Goal: Task Accomplishment & Management: Contribute content

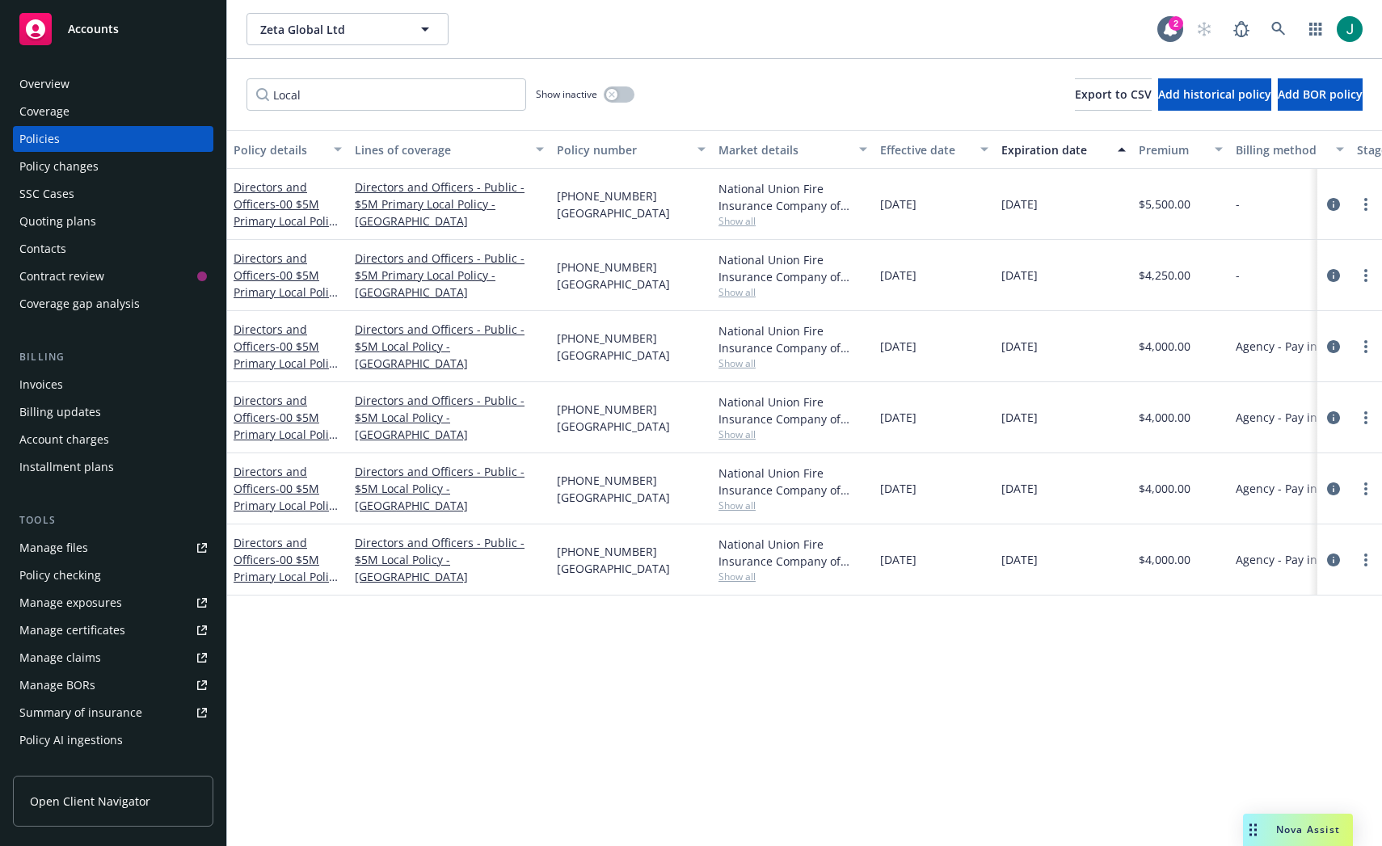
click at [51, 382] on div "Invoices" at bounding box center [41, 385] width 44 height 26
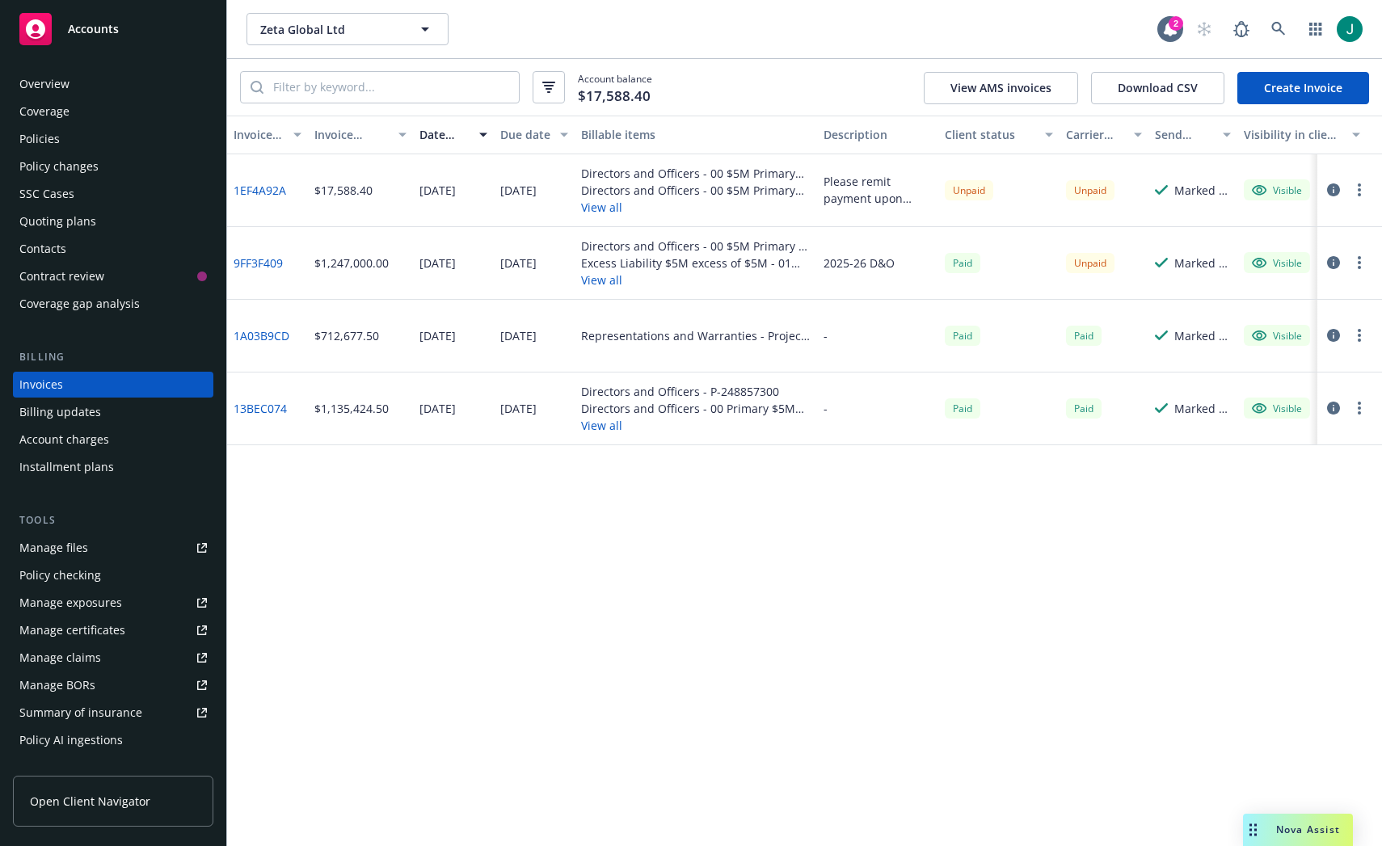
click at [592, 208] on button "View all" at bounding box center [696, 207] width 230 height 17
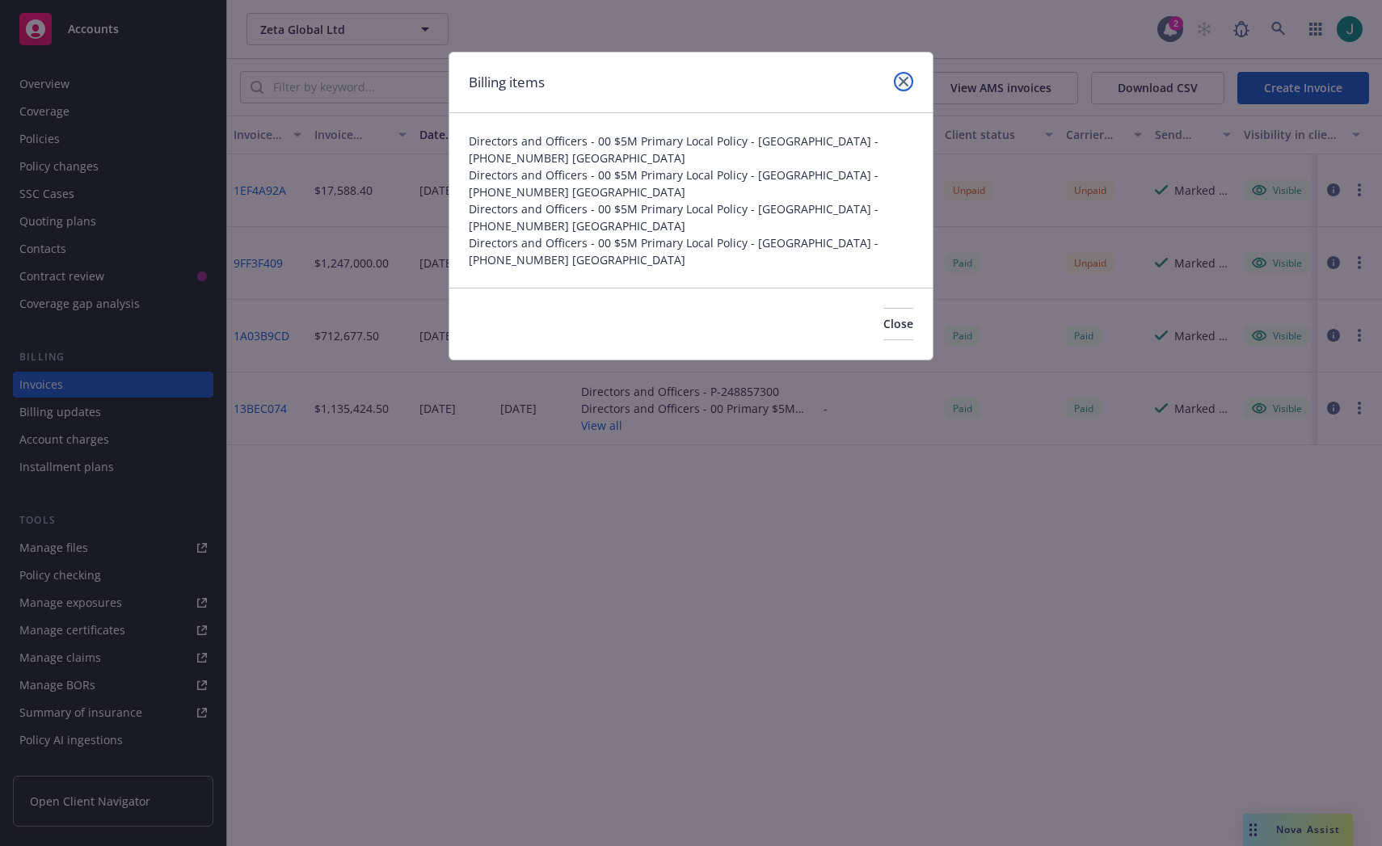
click at [908, 84] on icon "close" at bounding box center [904, 82] width 10 height 10
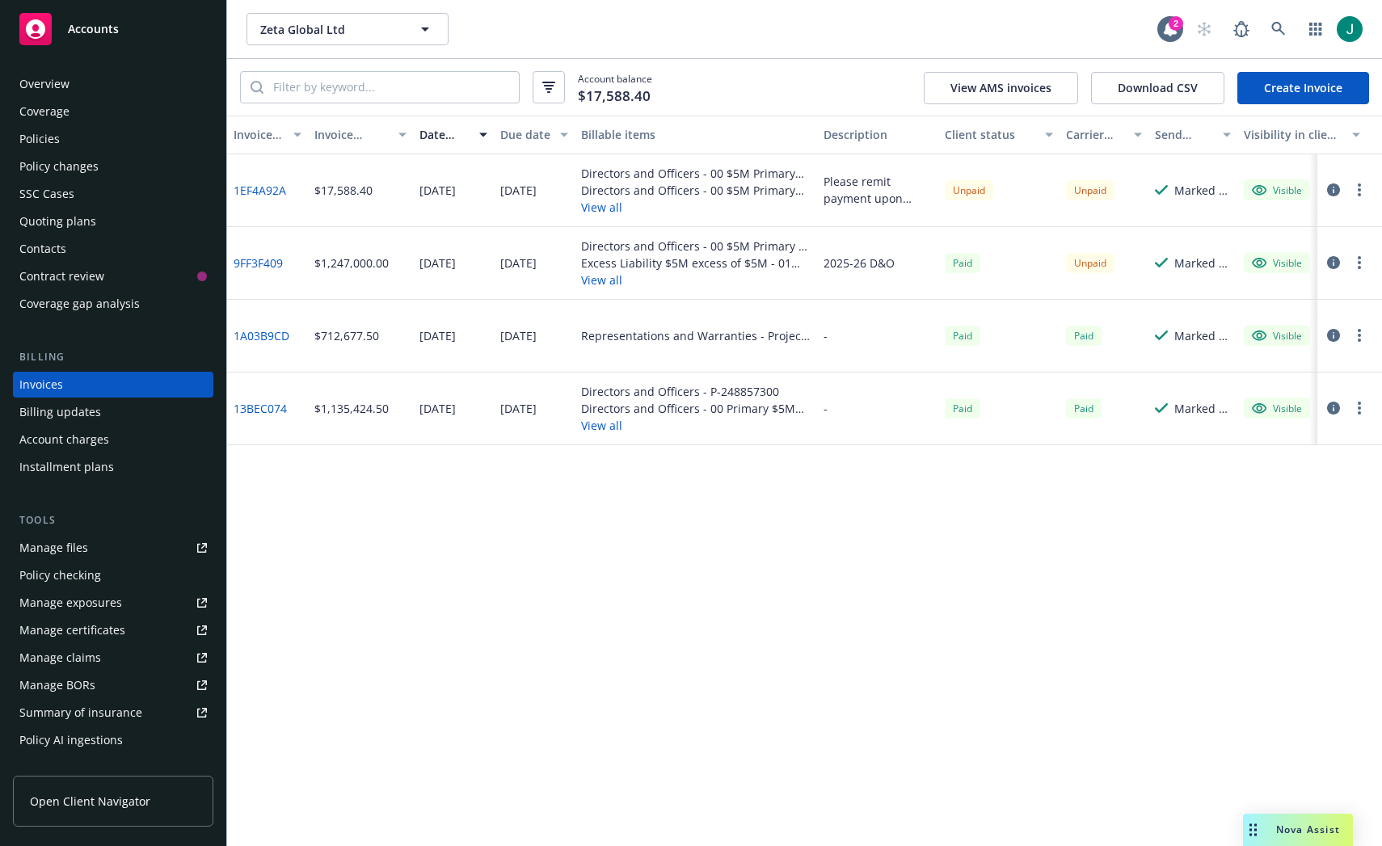
click at [1360, 191] on circle "button" at bounding box center [1359, 189] width 3 height 3
click at [1332, 189] on icon "button" at bounding box center [1333, 190] width 13 height 13
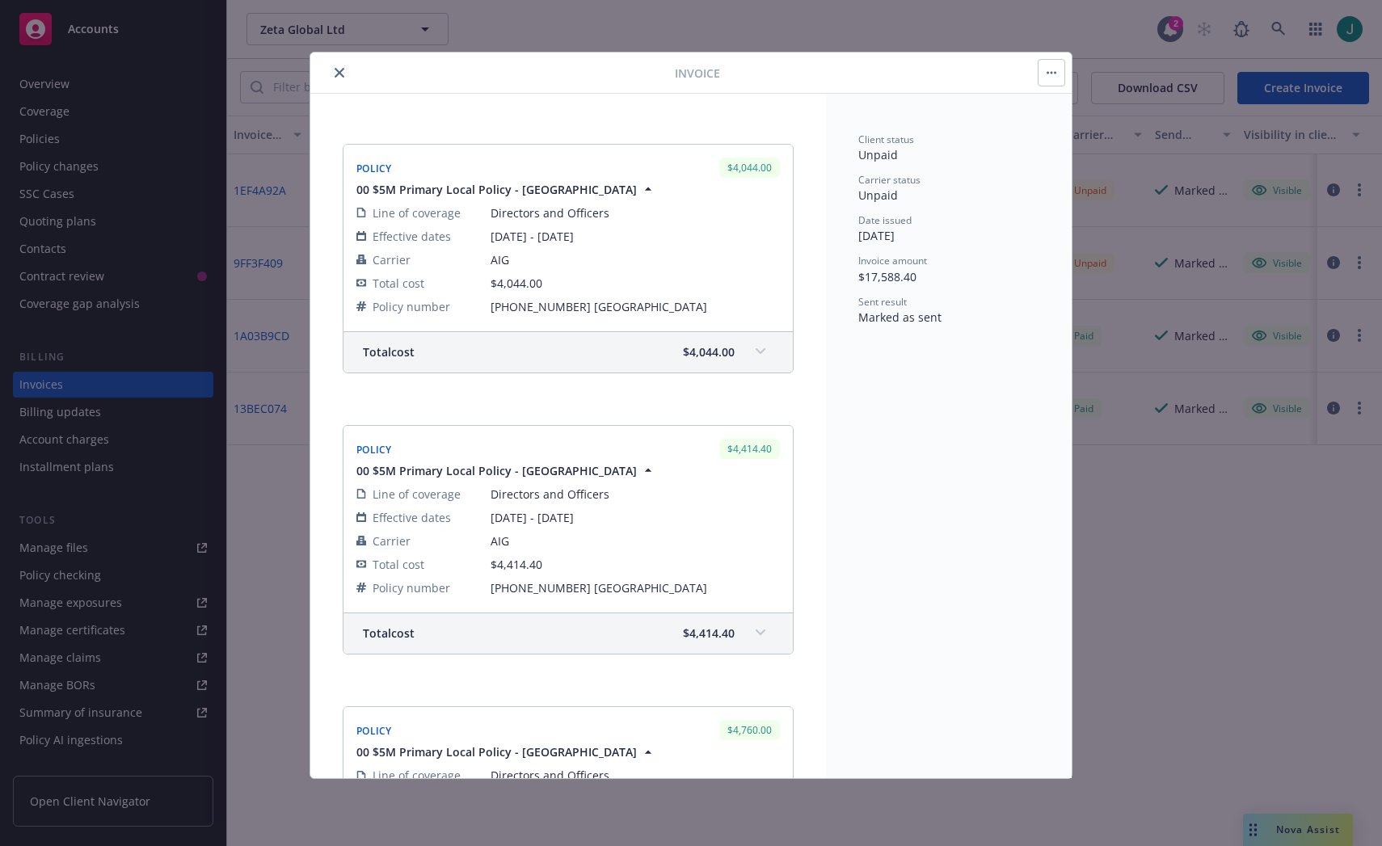
scroll to position [813, 0]
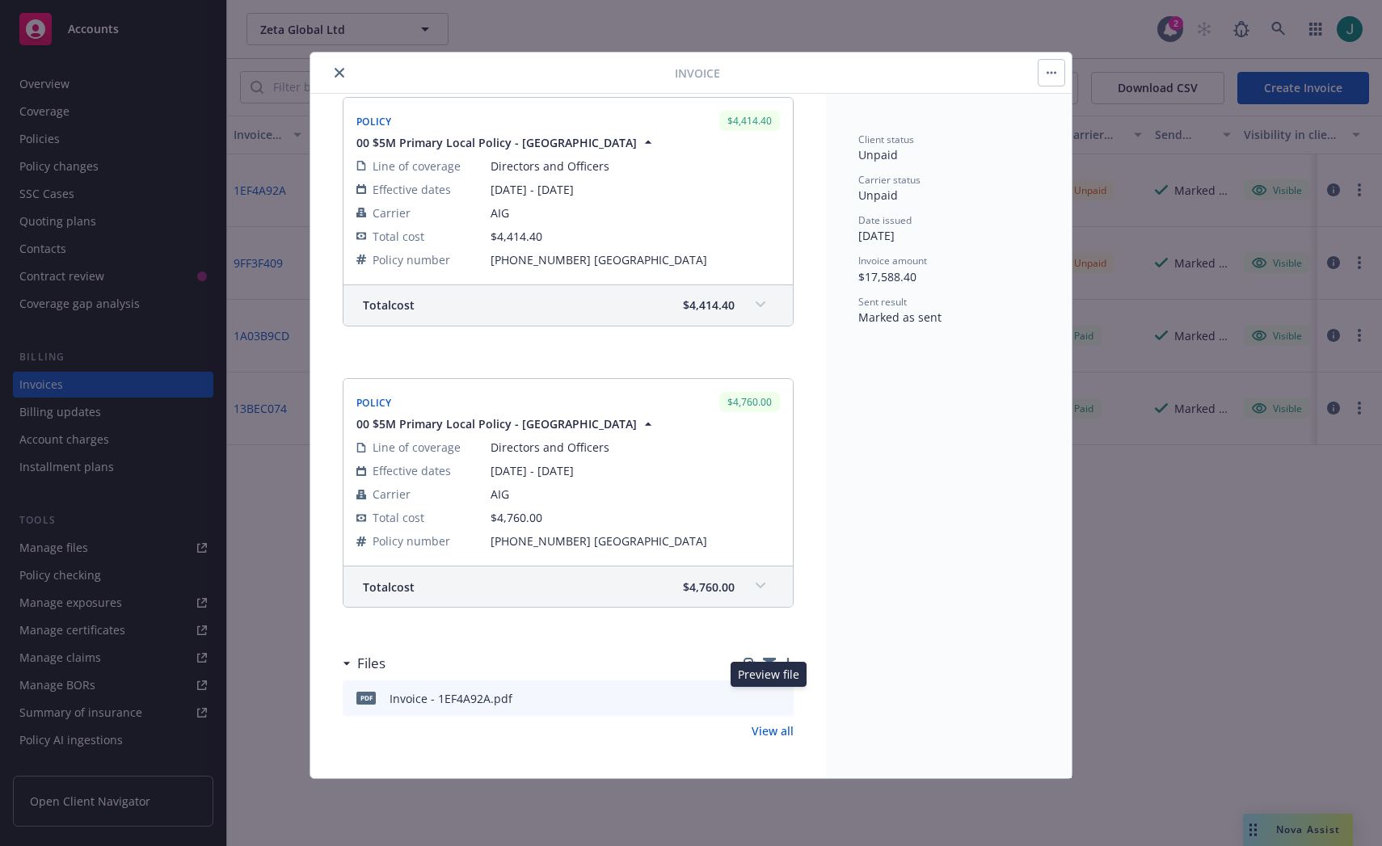
click at [771, 695] on icon "preview file" at bounding box center [778, 697] width 15 height 11
click at [783, 664] on icon "button" at bounding box center [788, 663] width 11 height 11
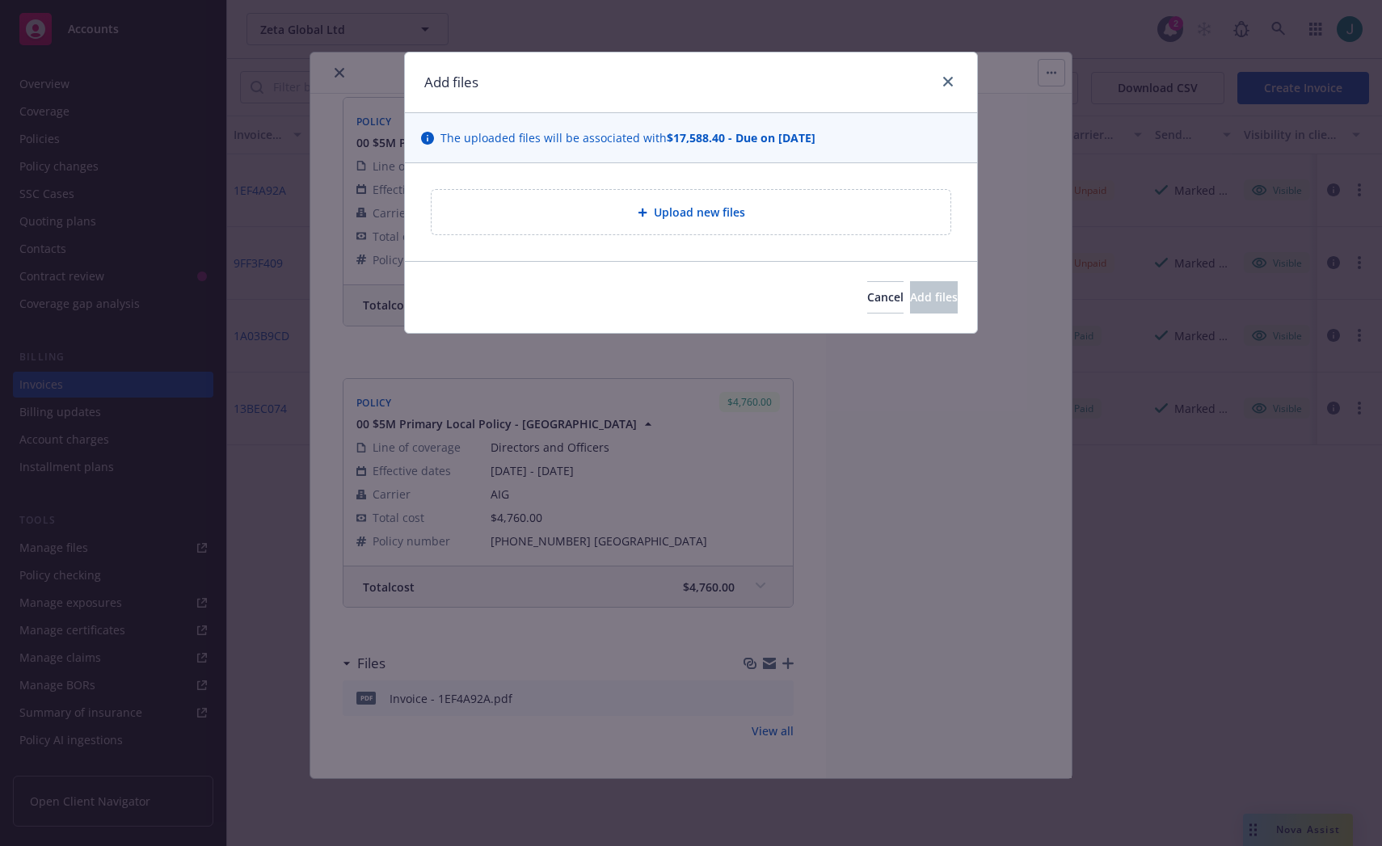
click at [674, 216] on span "Upload new files" at bounding box center [699, 212] width 91 height 17
type textarea "x"
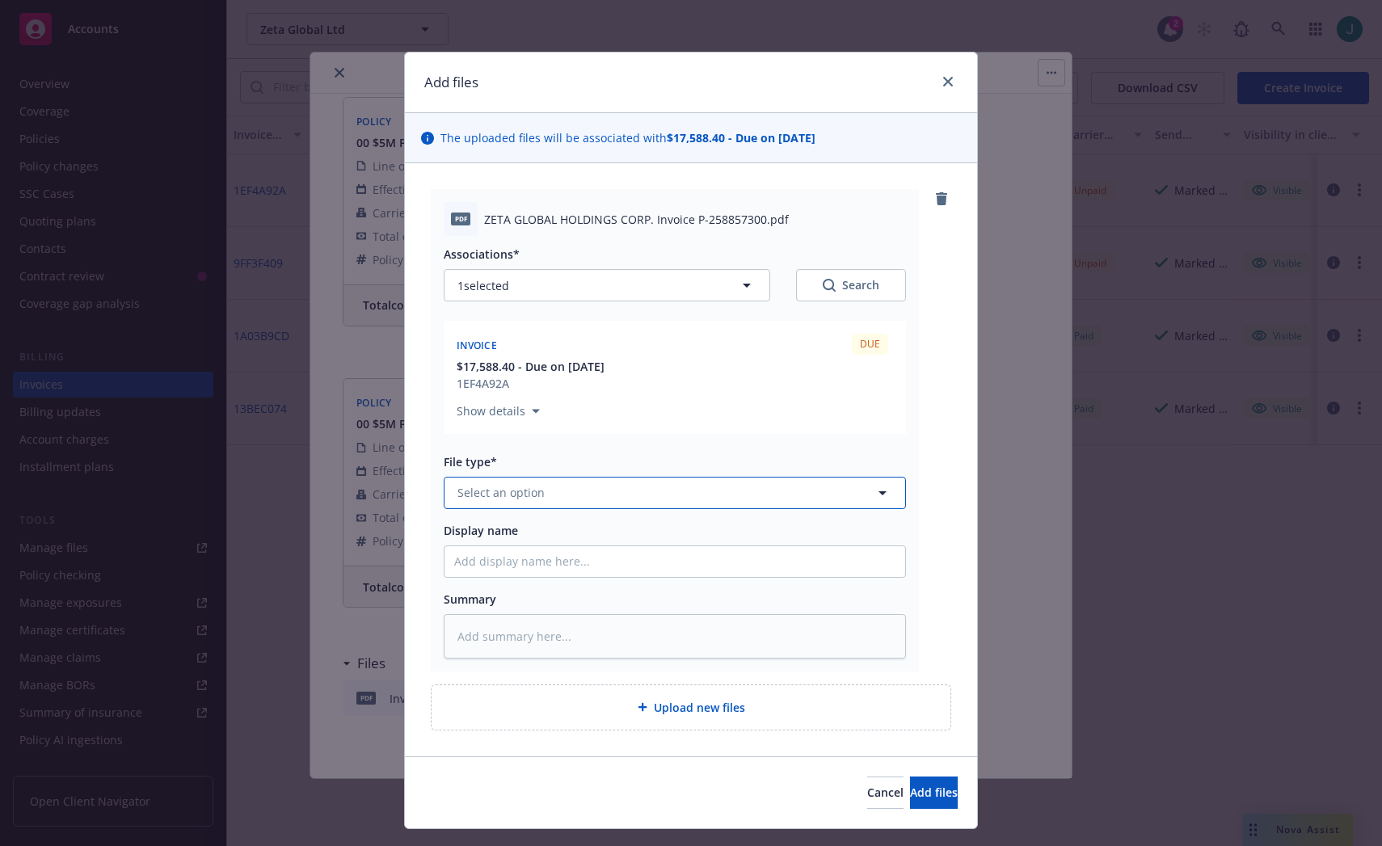
click at [864, 488] on button "Select an option" at bounding box center [675, 493] width 462 height 32
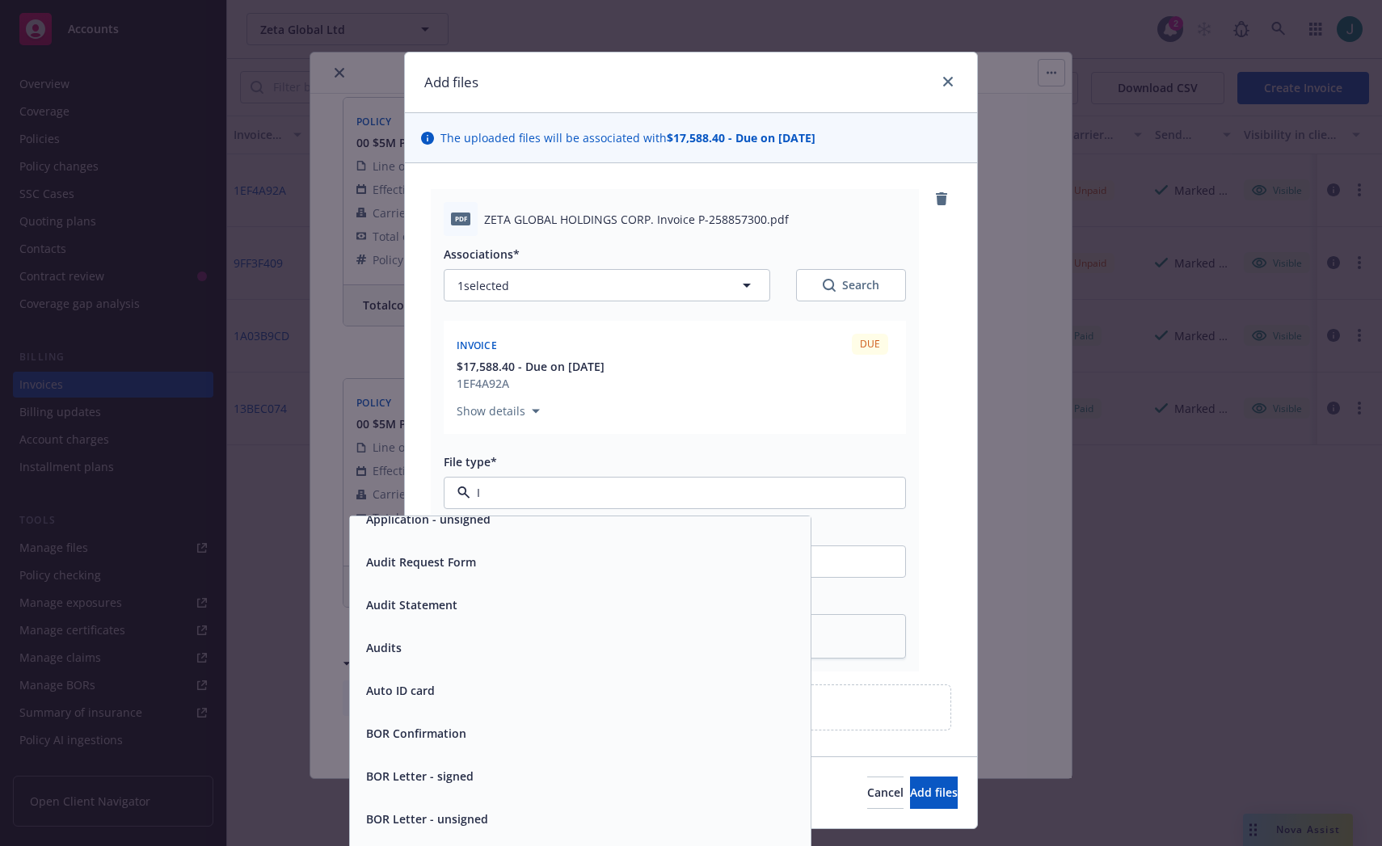
scroll to position [230, 0]
type input "Inv"
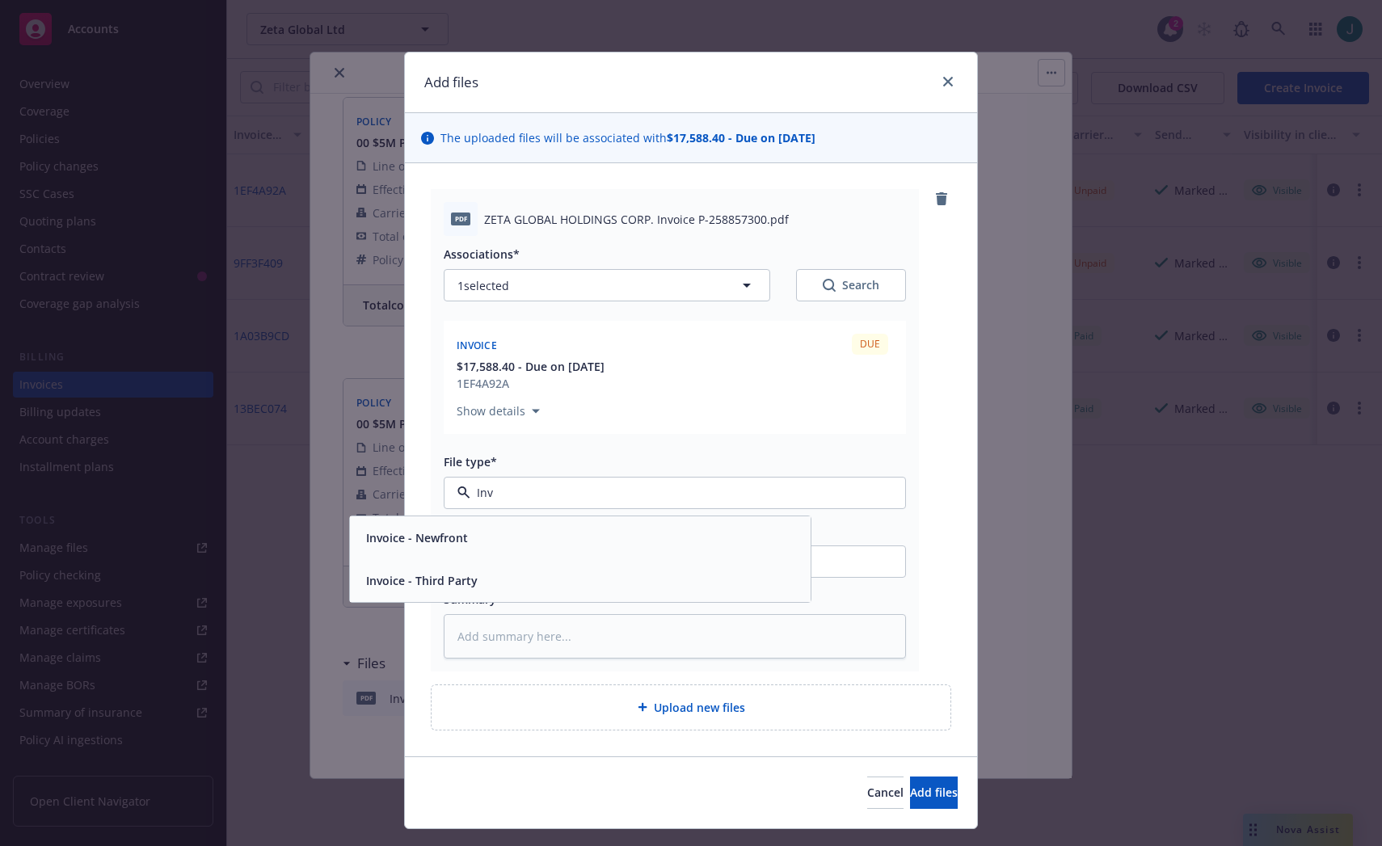
click at [473, 575] on div "Invoice - Third Party" at bounding box center [580, 580] width 441 height 23
click at [673, 712] on span "Upload new files" at bounding box center [699, 707] width 91 height 17
type textarea "x"
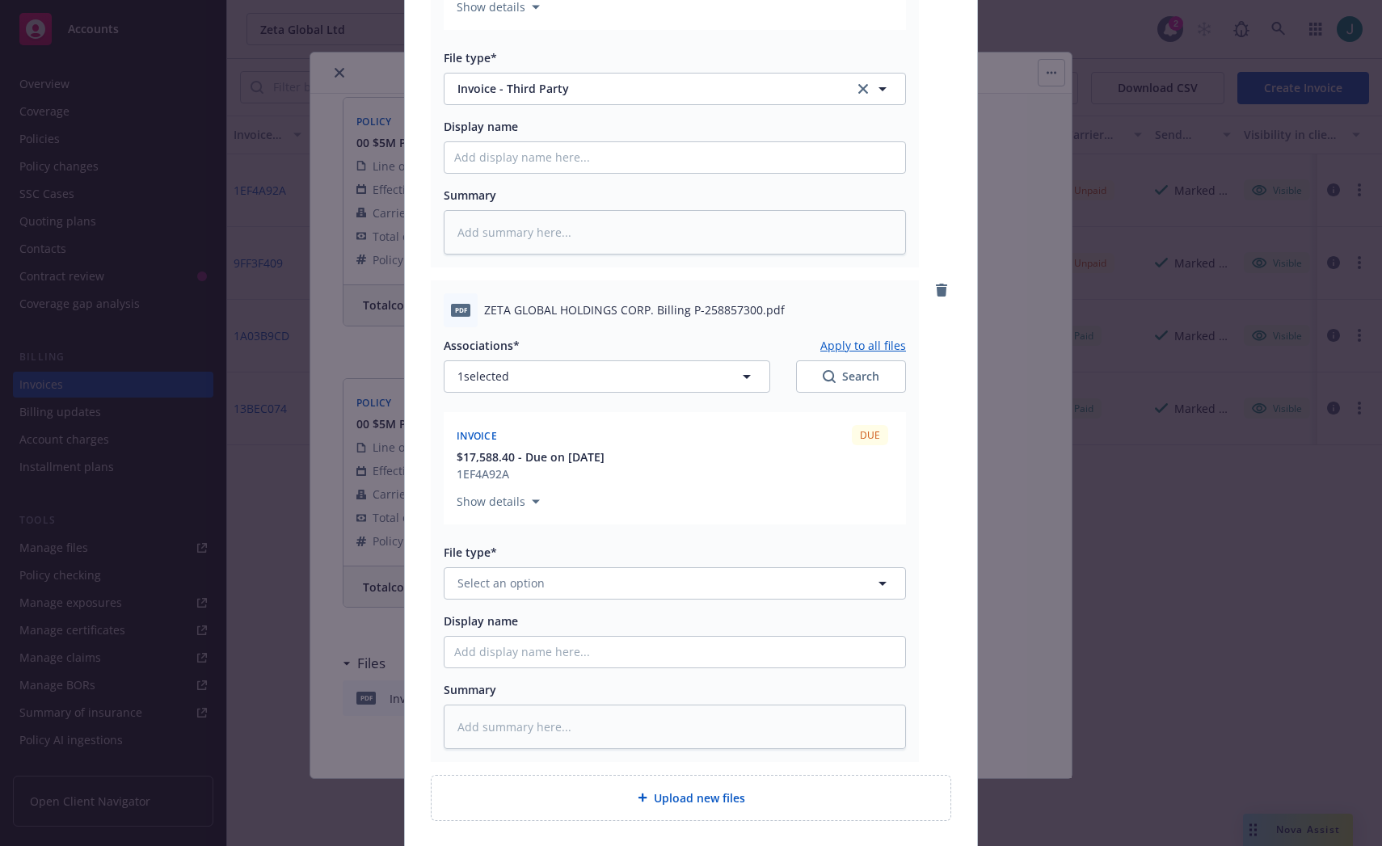
scroll to position [485, 0]
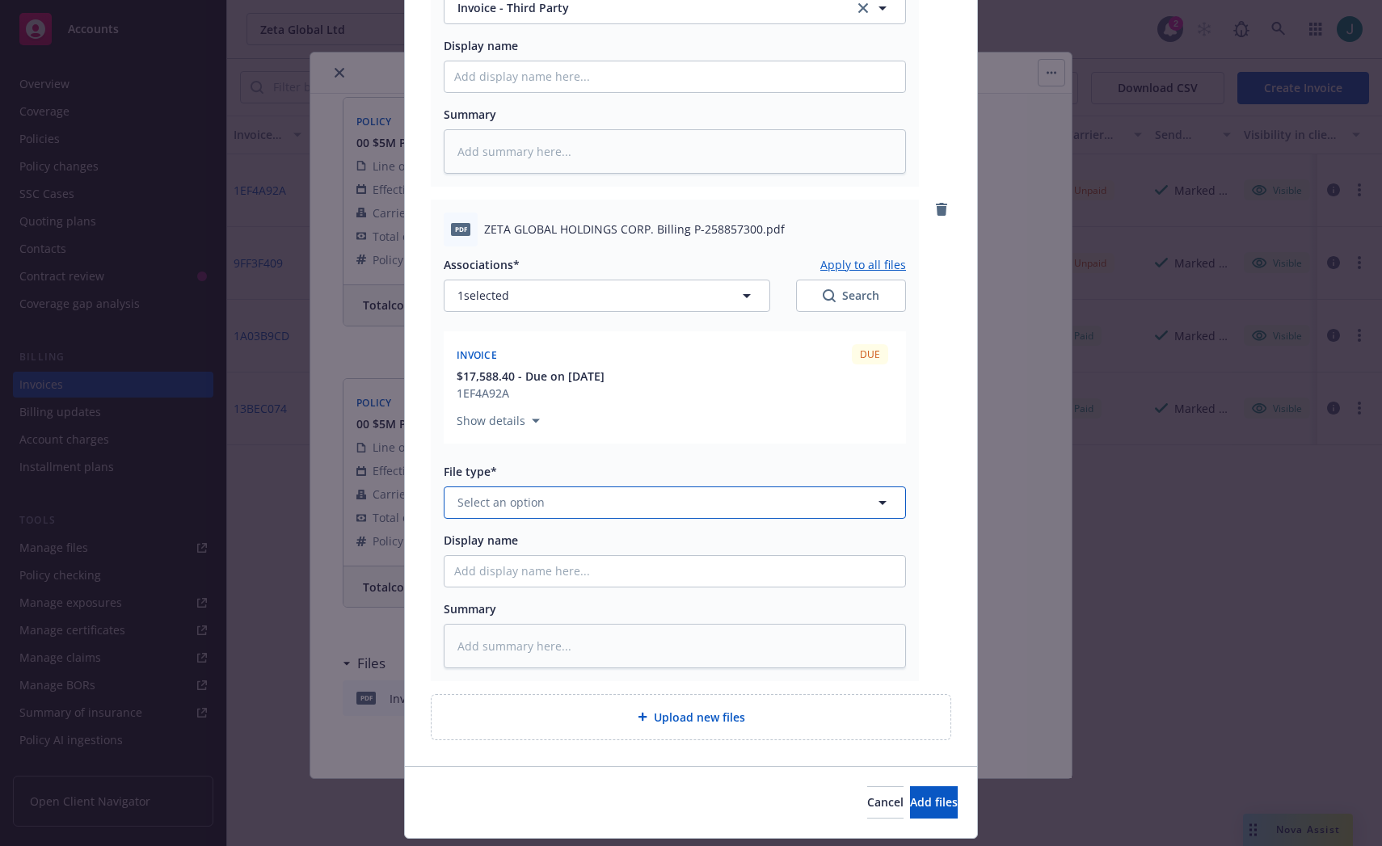
click at [517, 504] on span "Select an option" at bounding box center [501, 502] width 87 height 17
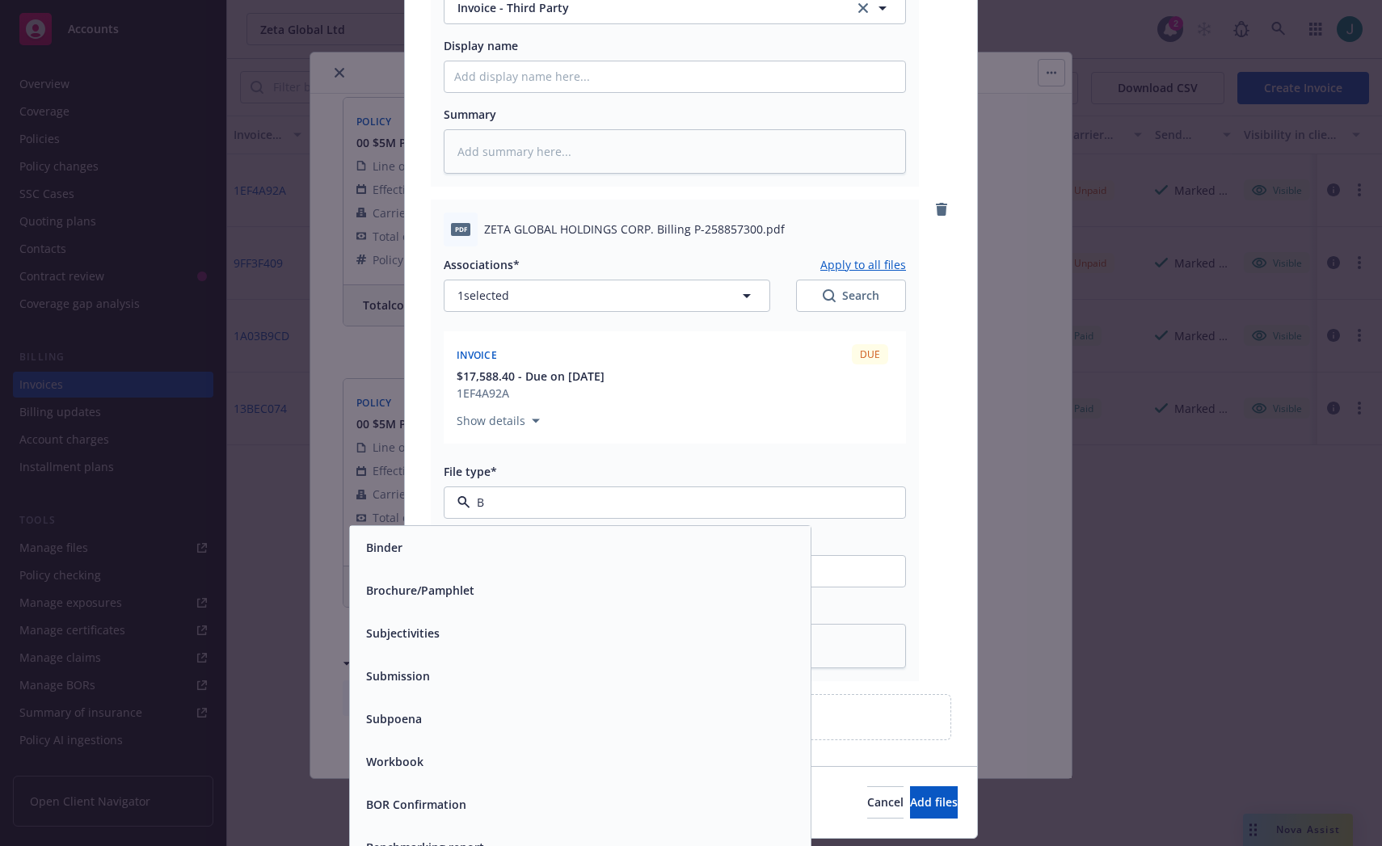
type input "Bi"
click at [463, 635] on span "Billing correspondence" at bounding box center [429, 633] width 127 height 17
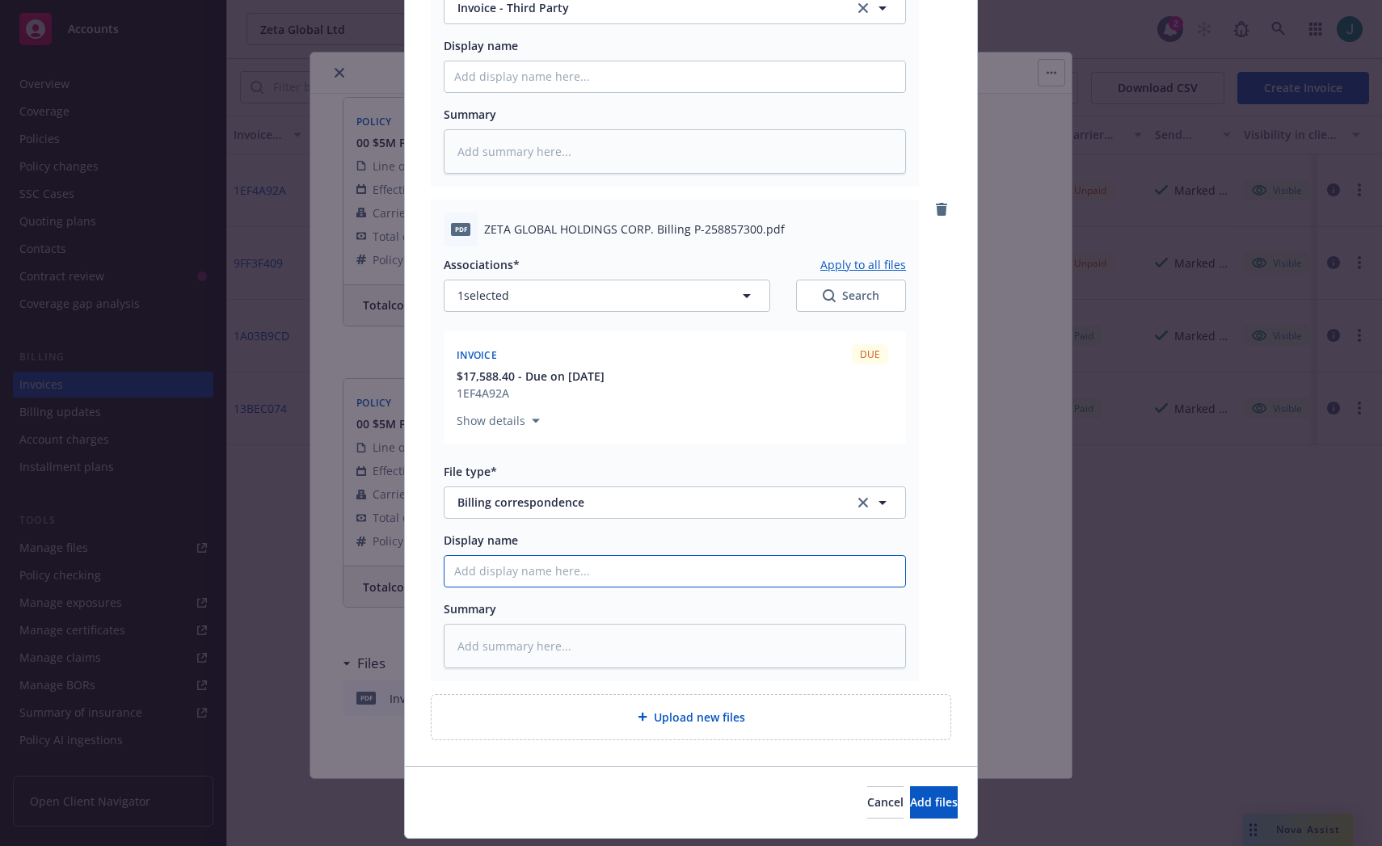
click at [481, 574] on input "Display name" at bounding box center [675, 571] width 461 height 31
type textarea "x"
type input "A"
type textarea "x"
type input "AI"
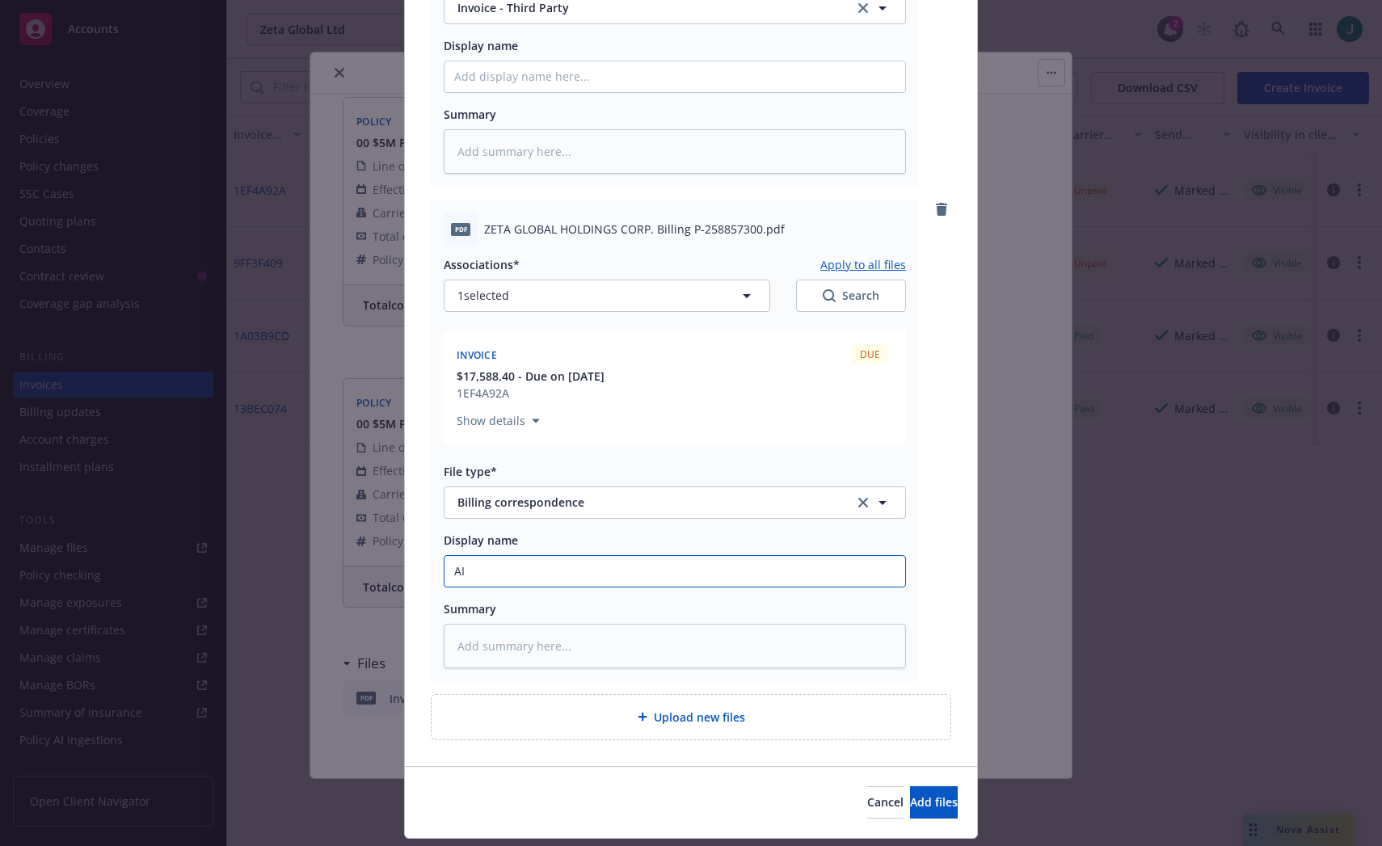
type textarea "x"
type input "AIG"
type textarea "x"
type input "AIG"
drag, startPoint x: 510, startPoint y: 568, endPoint x: 433, endPoint y: 561, distance: 77.1
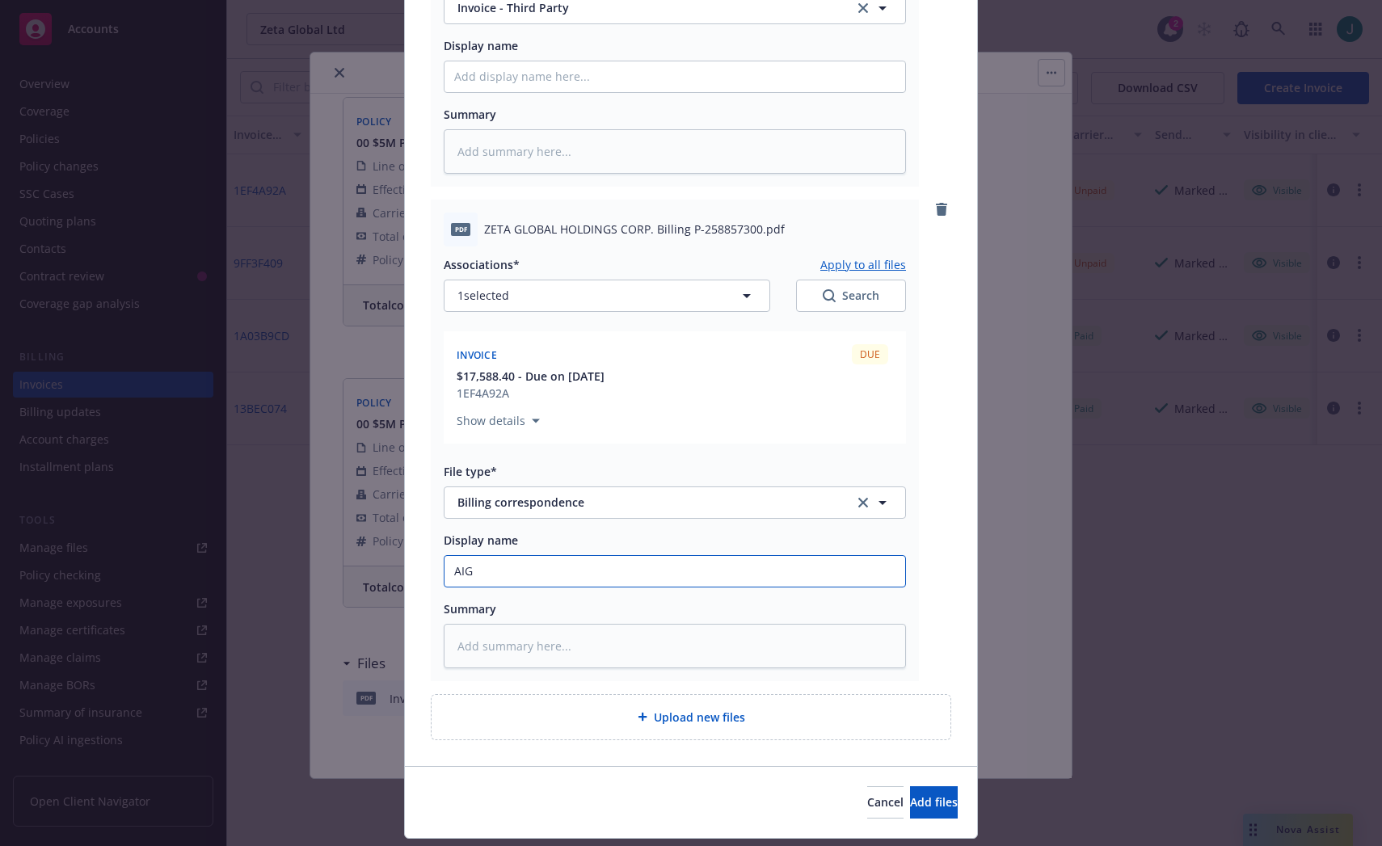
click at [433, 561] on div "pdf ZETA GLOBAL HOLDINGS CORP. Billing P-258857300.pdf Associations* Apply to a…" at bounding box center [675, 441] width 488 height 482
type textarea "x"
type input "F"
type textarea "x"
type input "Fo"
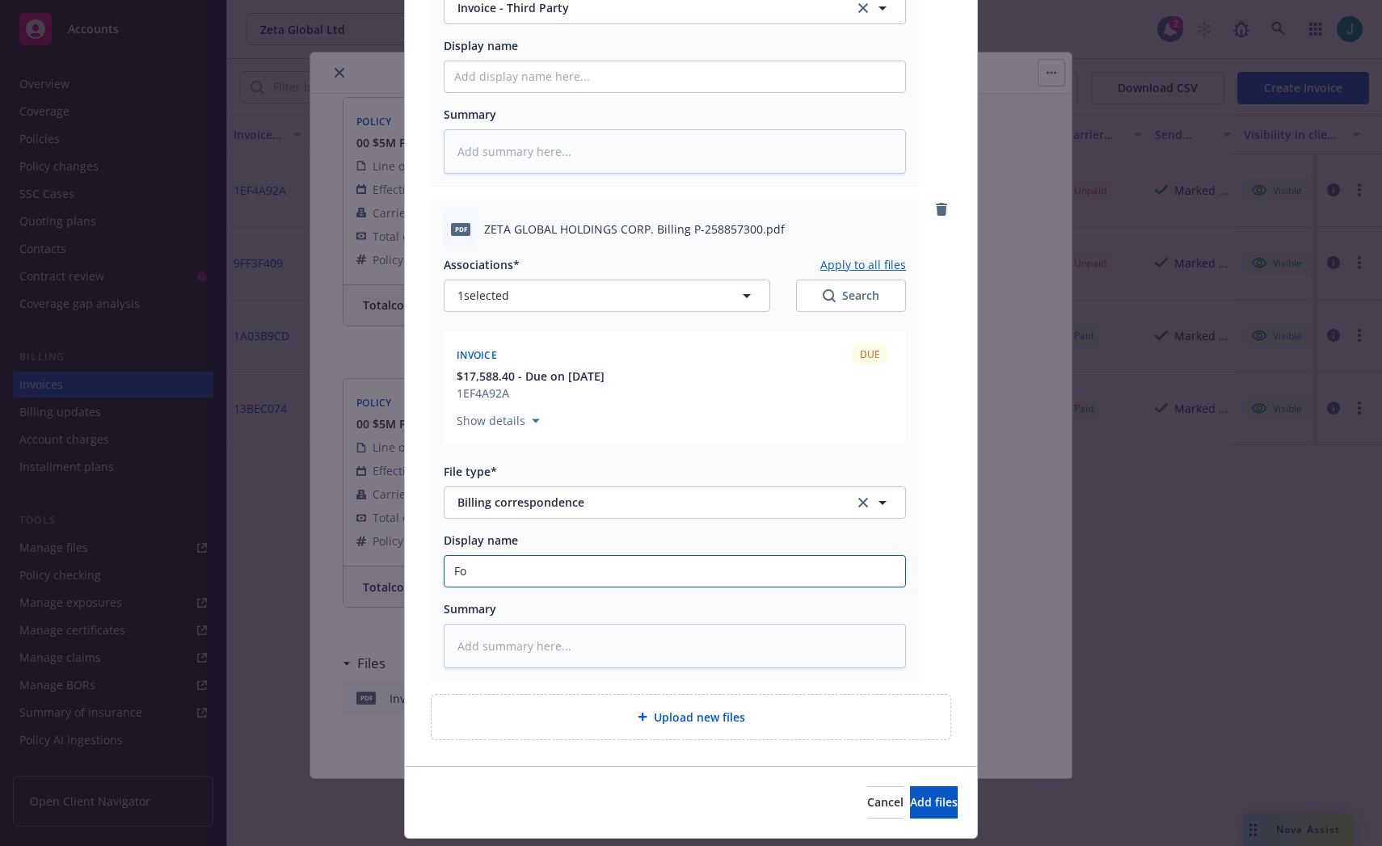
type textarea "x"
type input "For"
type textarea "x"
type input "Fore"
type textarea "x"
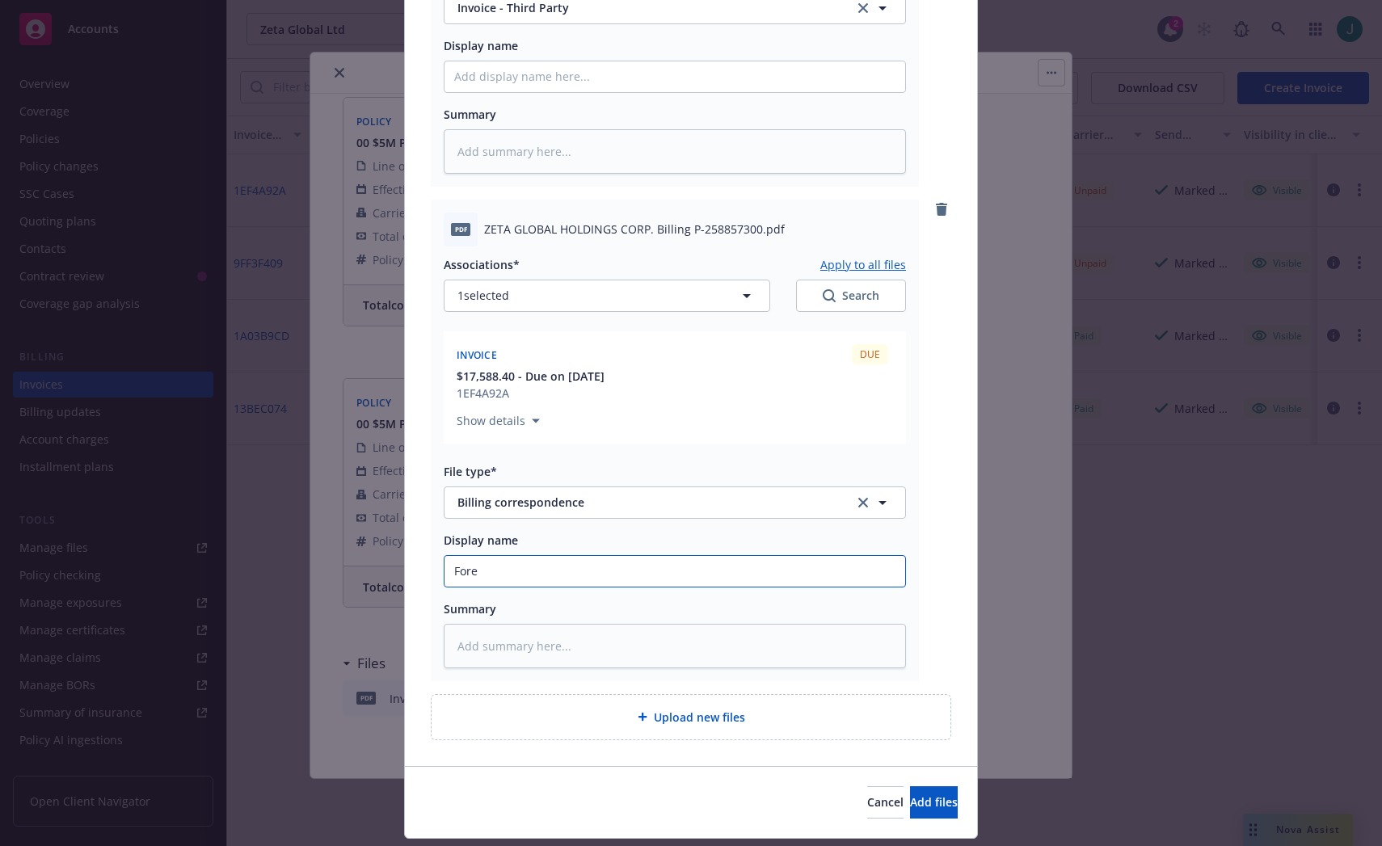
type input "Forei"
type textarea "x"
type input "Foreig"
type textarea "x"
type input "Foreign"
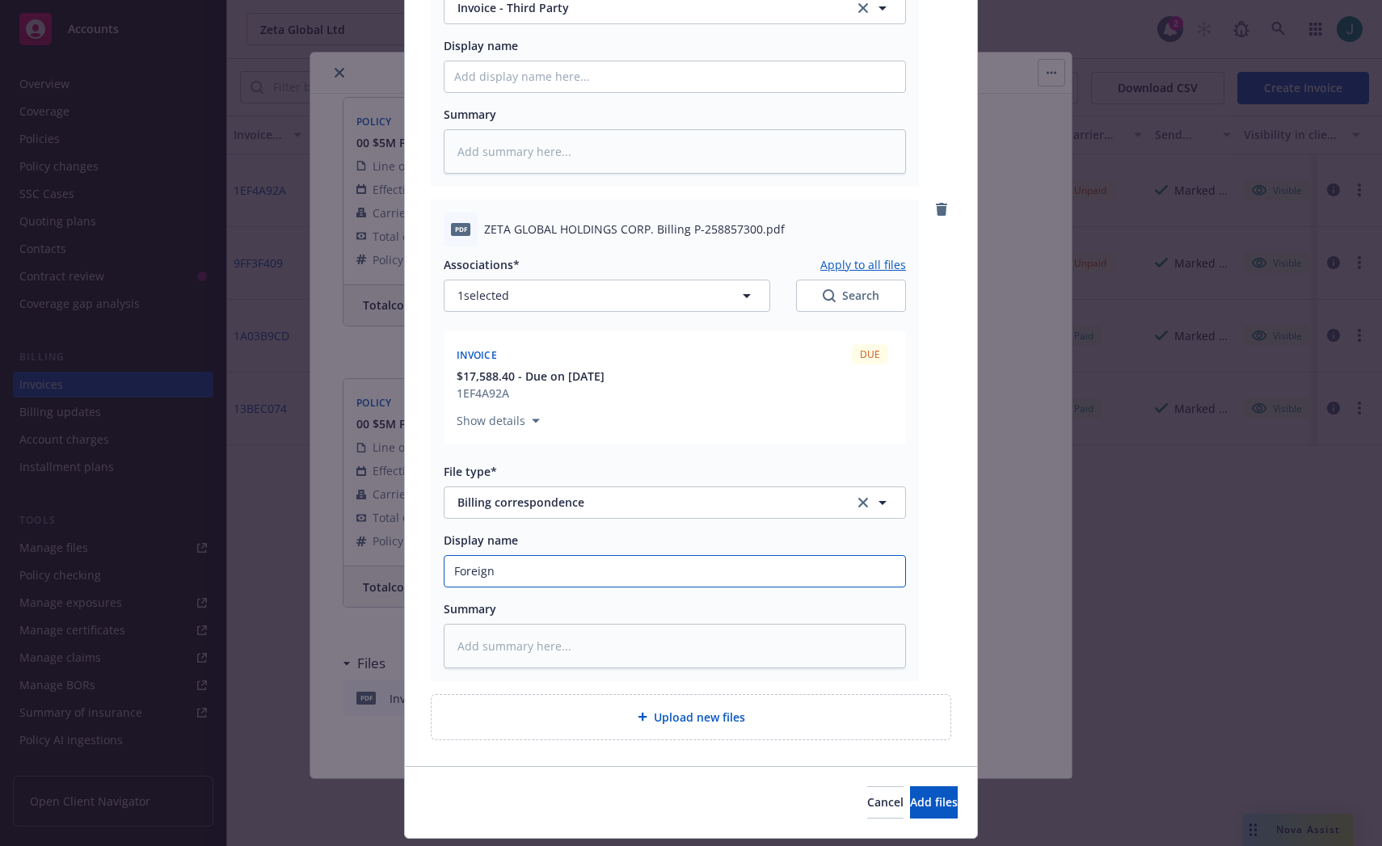
type textarea "x"
type input "Foreign"
type textarea "x"
type input "Foreign P"
type textarea "x"
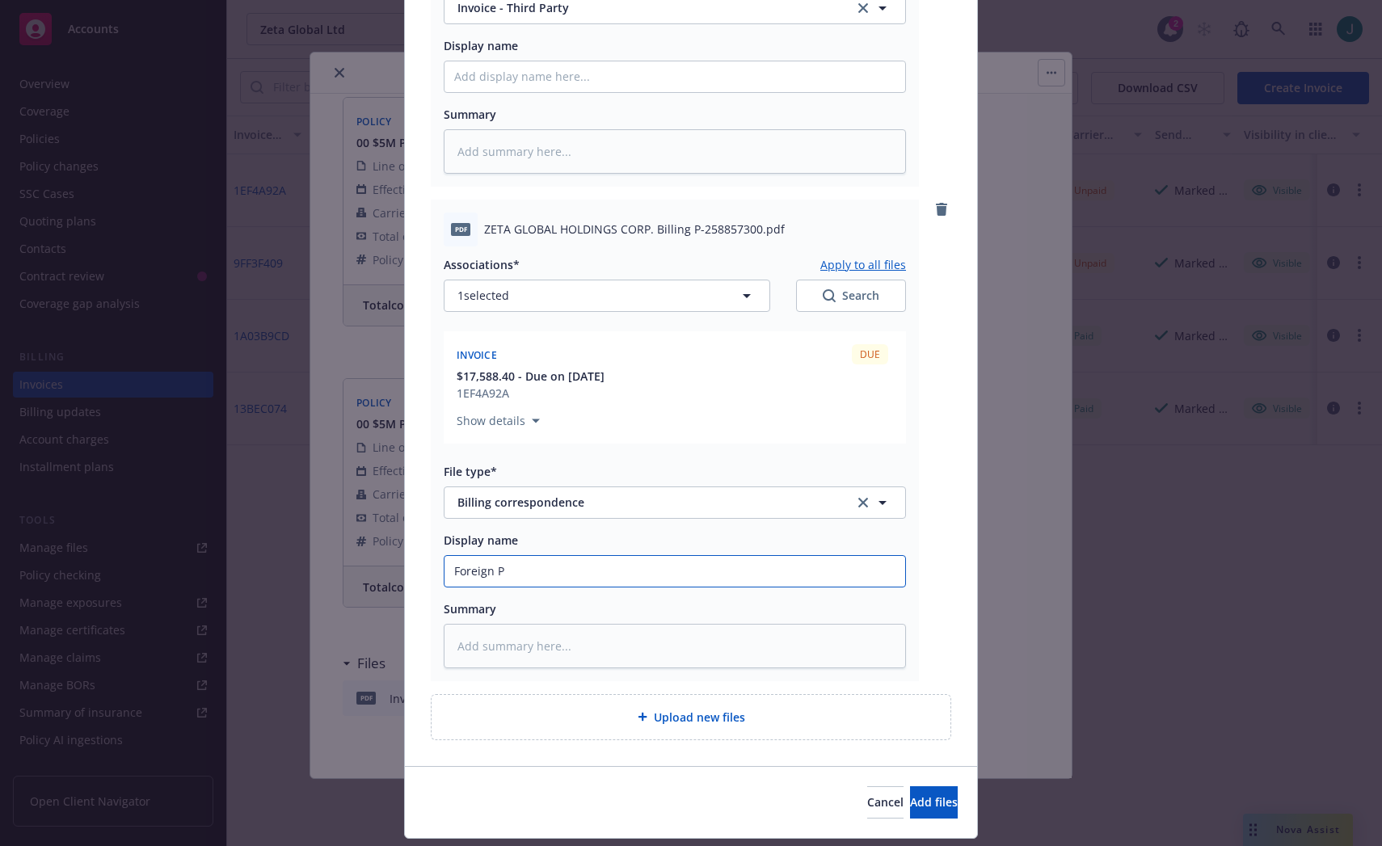
type input "Foreign Pr"
type textarea "x"
type input "Foreign Pre"
type textarea "x"
type input "Foreign Prem"
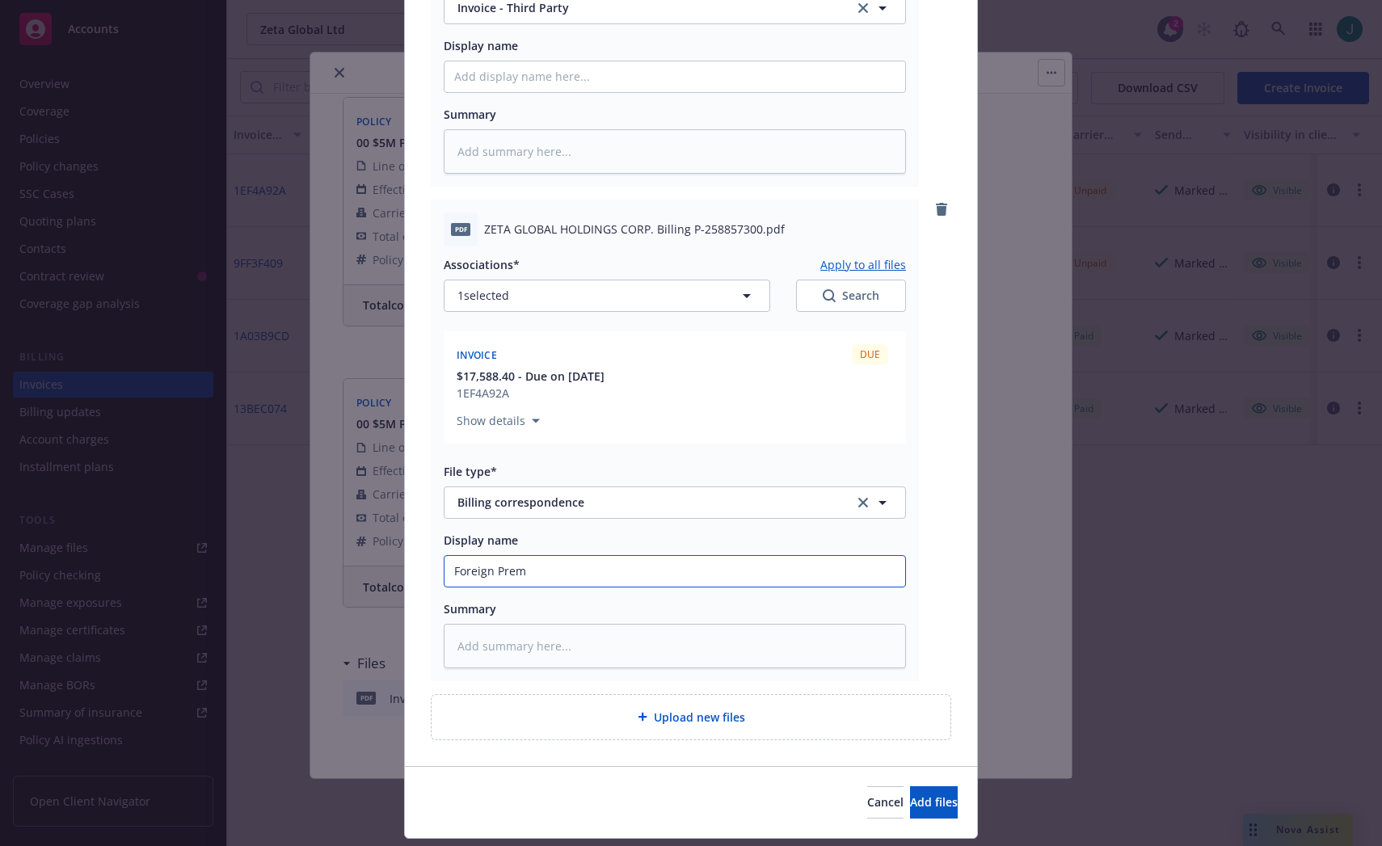
type textarea "x"
type input "Foreign Premi"
type textarea "x"
type input "Foreign Premiu"
type textarea "x"
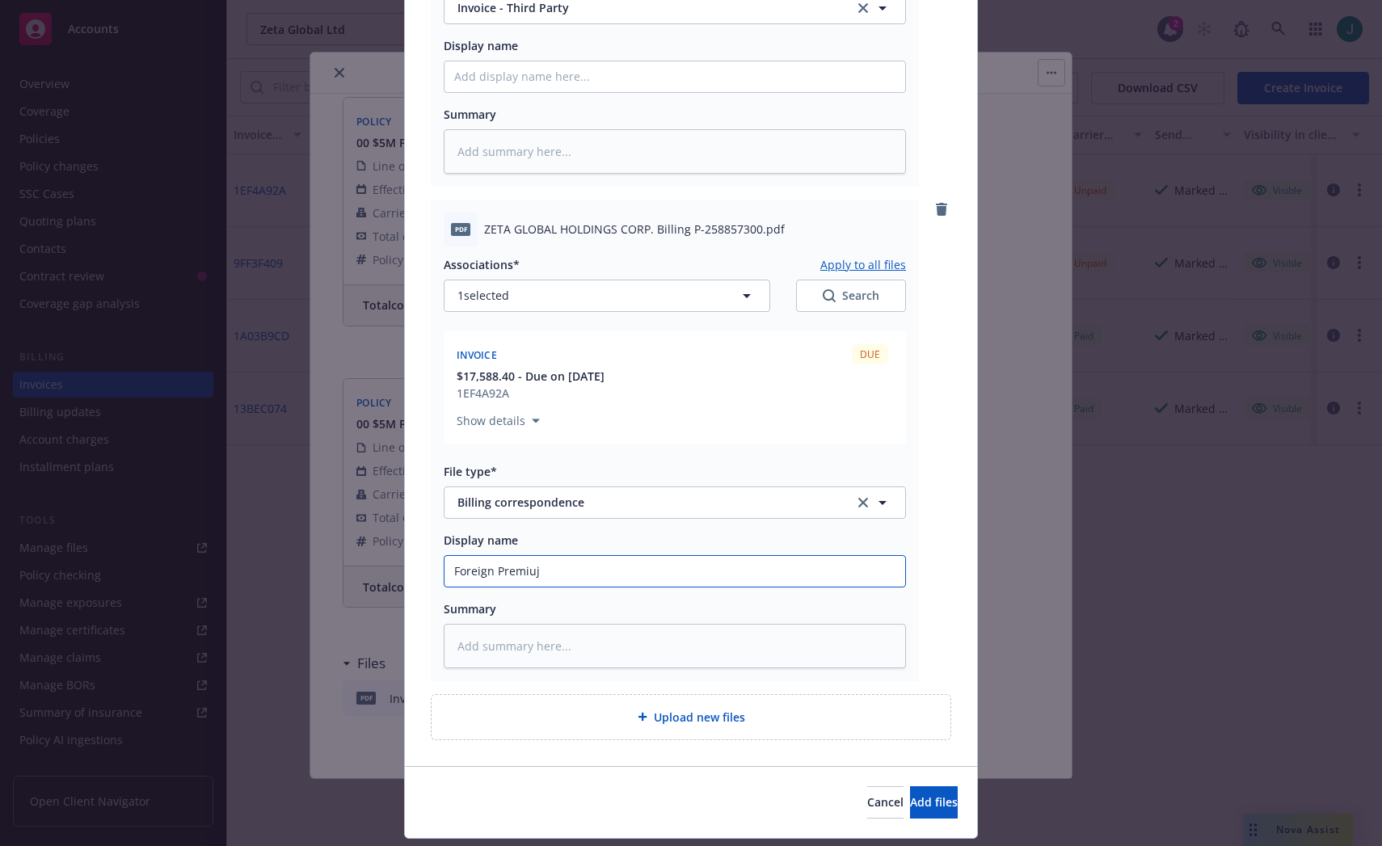
type input "Foreign Premiuj"
type textarea "x"
type input "Foreign Premiuj j"
type textarea "x"
type input "Foreign Premiuj"
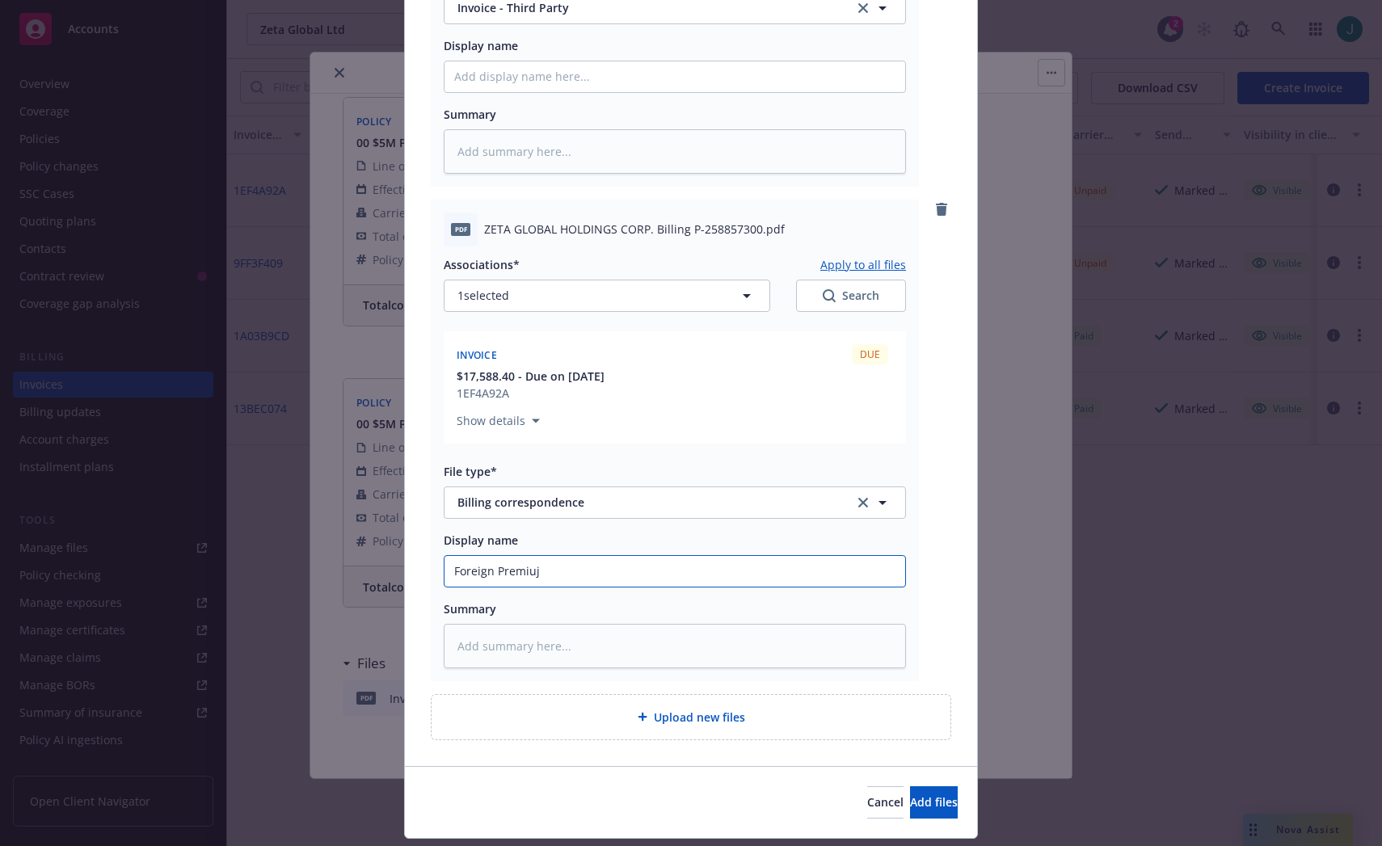
type textarea "x"
type input "Foreign Premiuj"
type textarea "x"
type input "Foreign Premiu"
type textarea "x"
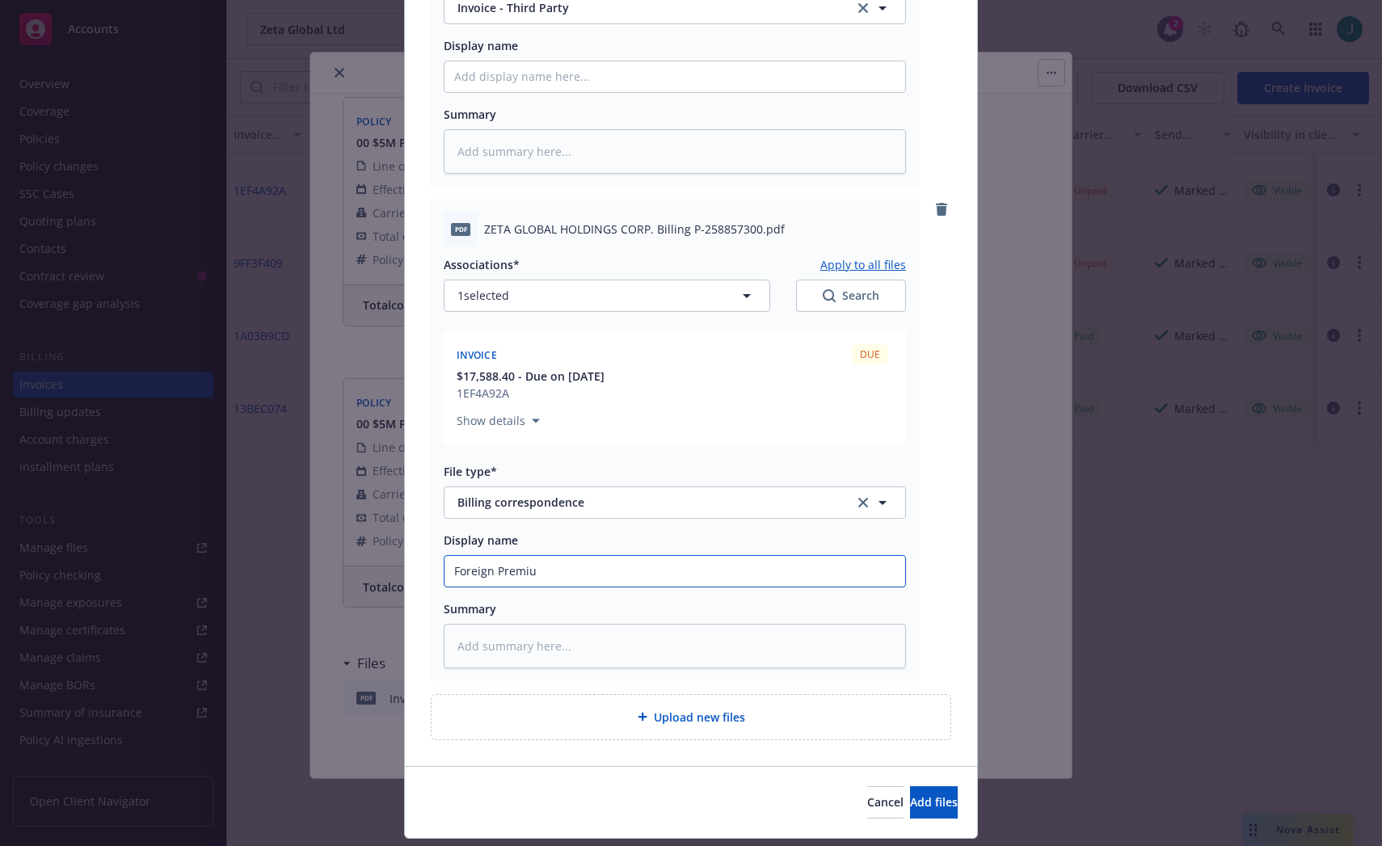
type input "Foreign Premium"
type textarea "x"
type input "Foreign Premium"
type textarea "x"
type input "Foreign Premium A"
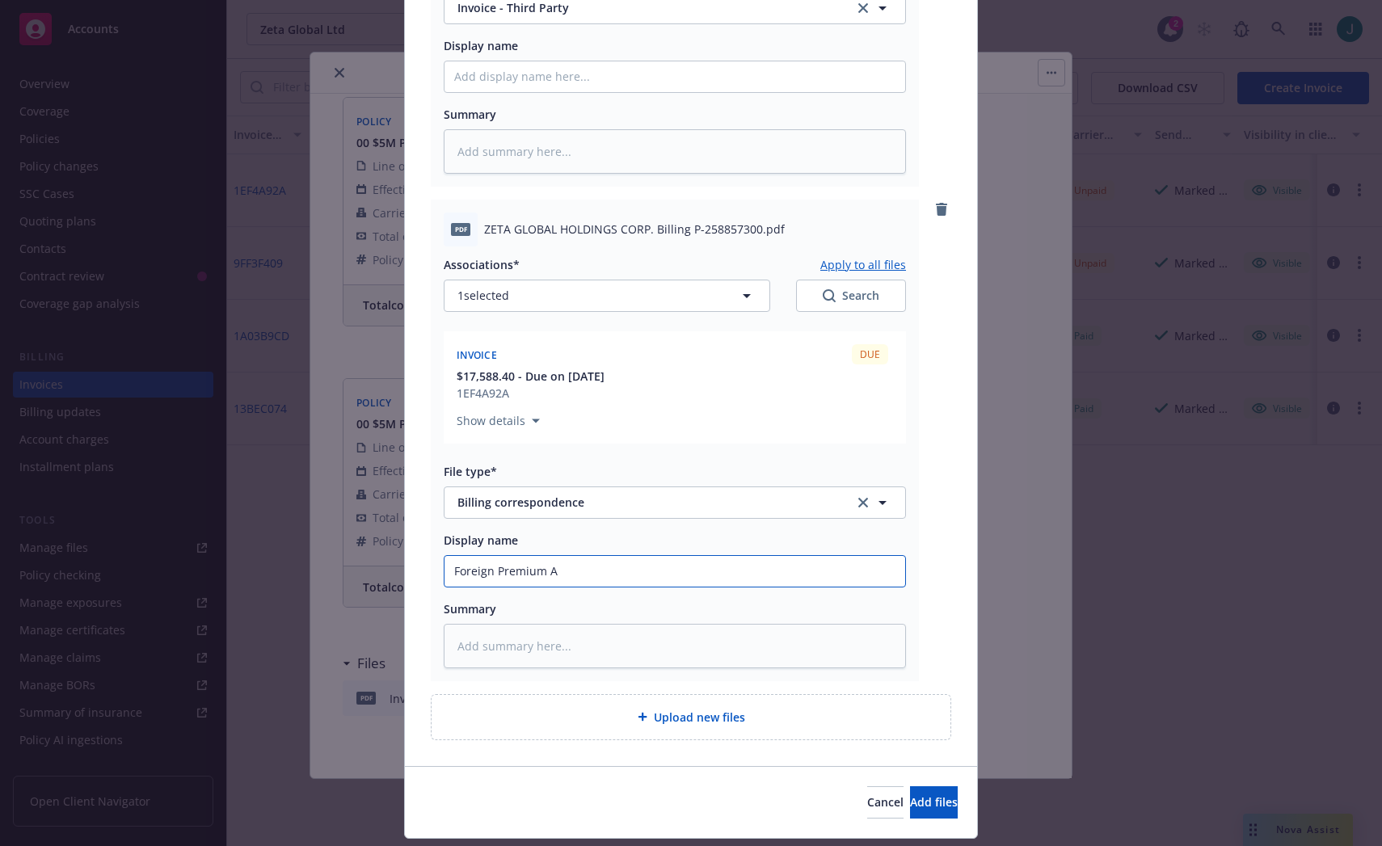
type textarea "x"
type input "Foreign Premium Al"
type textarea "x"
type input "Foreign Premium All"
type textarea "x"
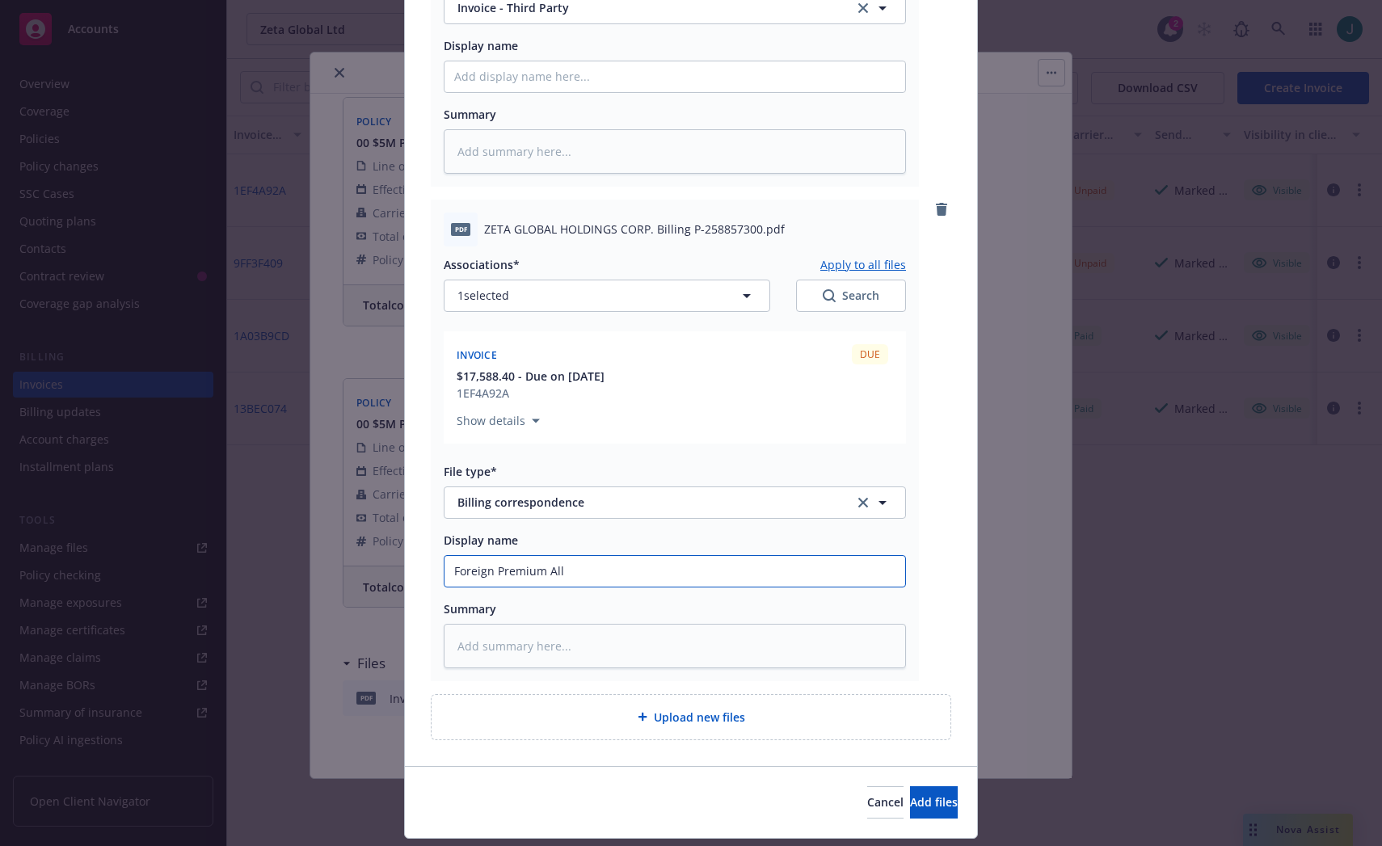
type input "Foreign Premium Allo"
type textarea "x"
type input "Foreign Premium Alloca"
type textarea "x"
type input "Foreign Premium Allocat"
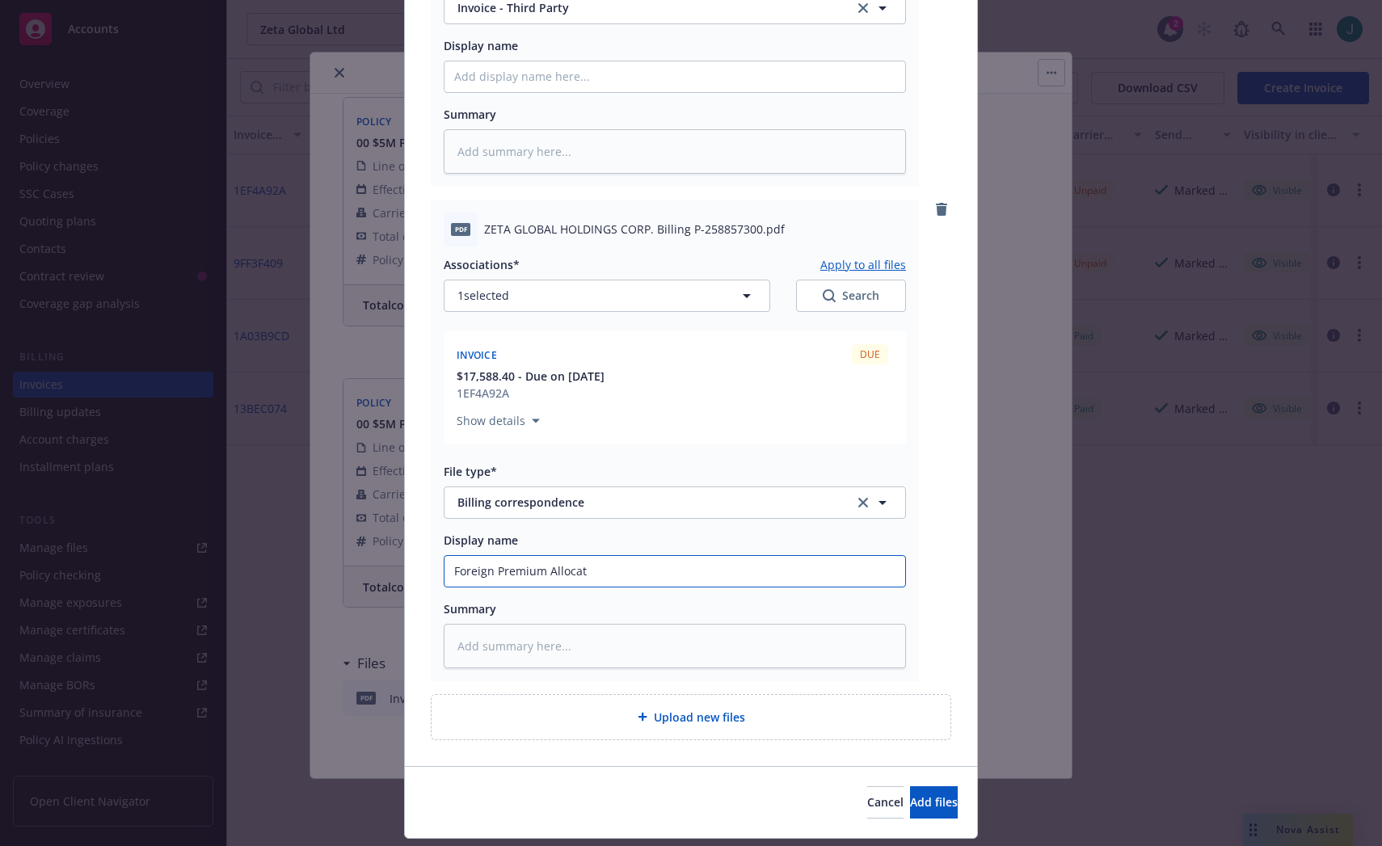
type textarea "x"
type input "Foreign Premium Allocati"
type textarea "x"
type input "Foreign Premium Allocatio"
type textarea "x"
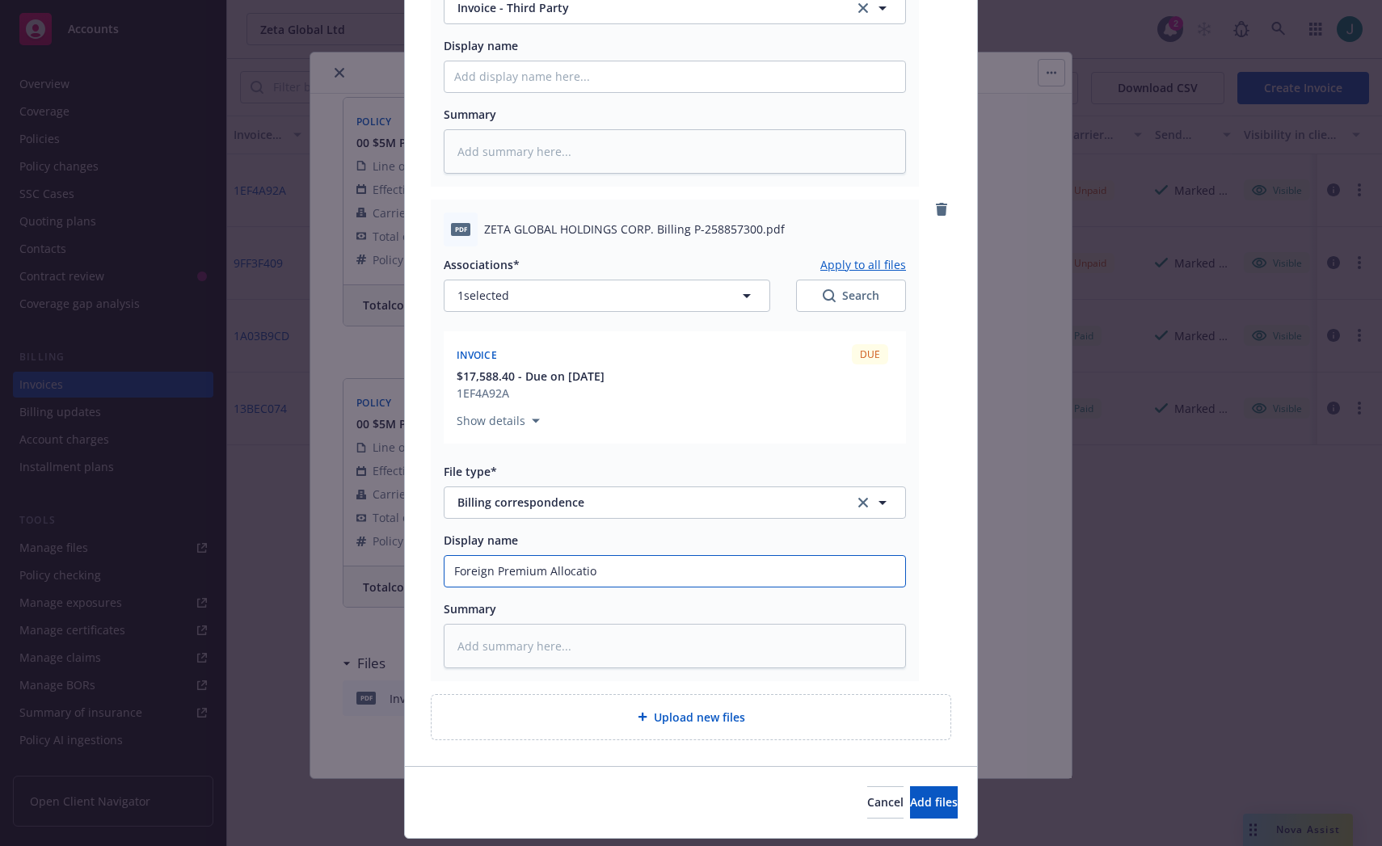
type input "Foreign Premium Allocation"
type textarea "x"
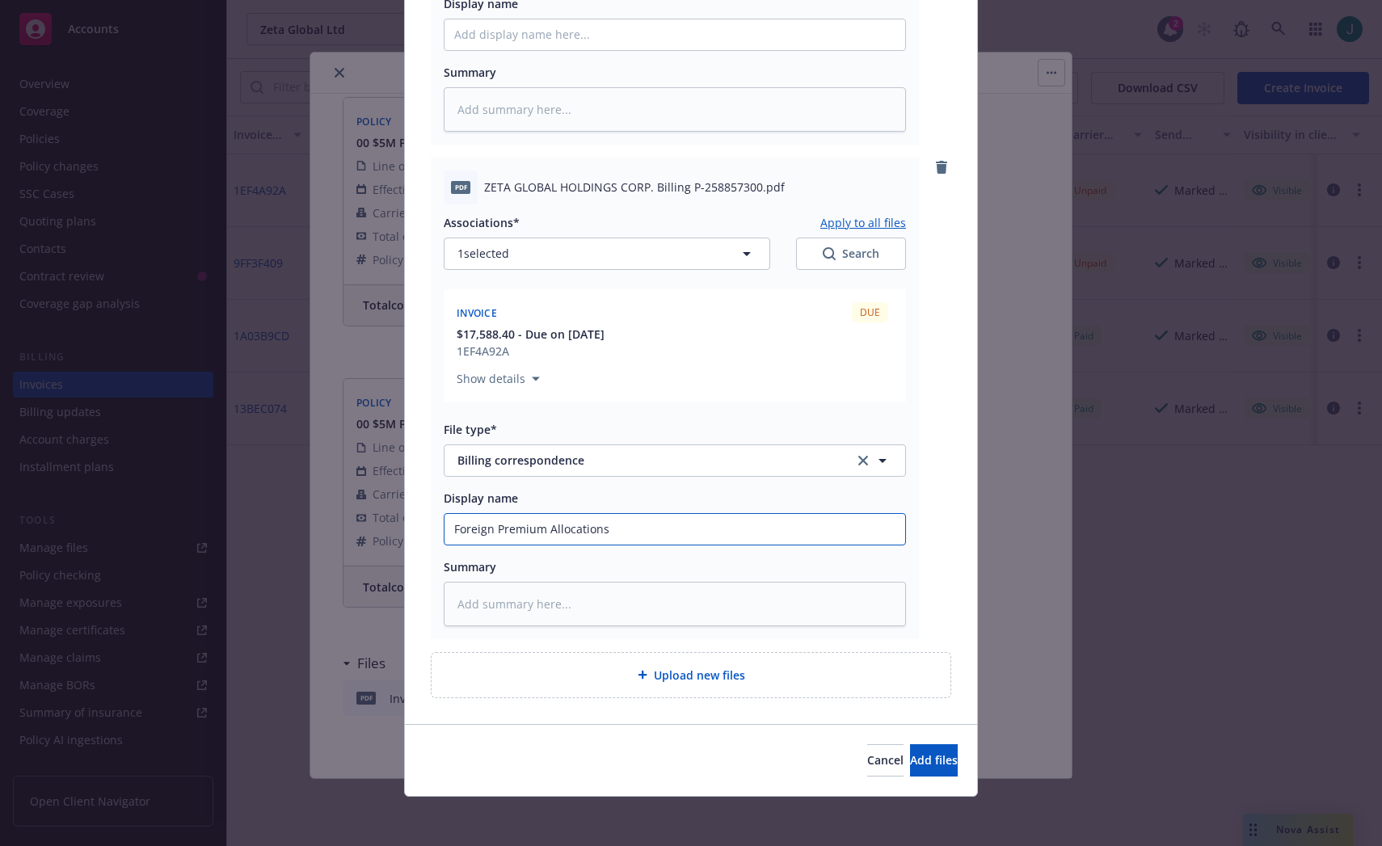
scroll to position [529, 0]
type input "Foreign Premium Allocations"
click at [910, 760] on span "Add files" at bounding box center [934, 757] width 48 height 15
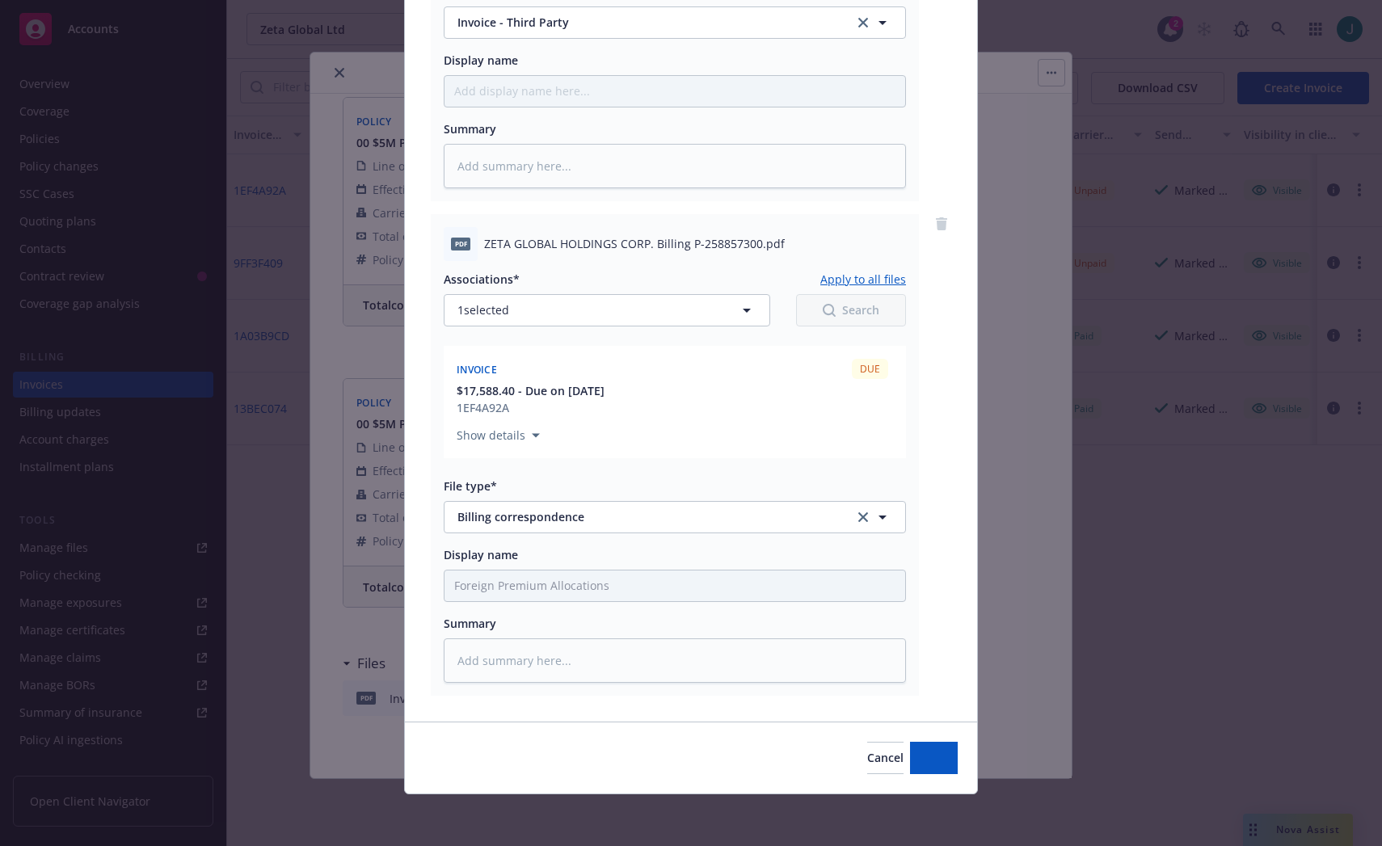
scroll to position [470, 0]
type textarea "x"
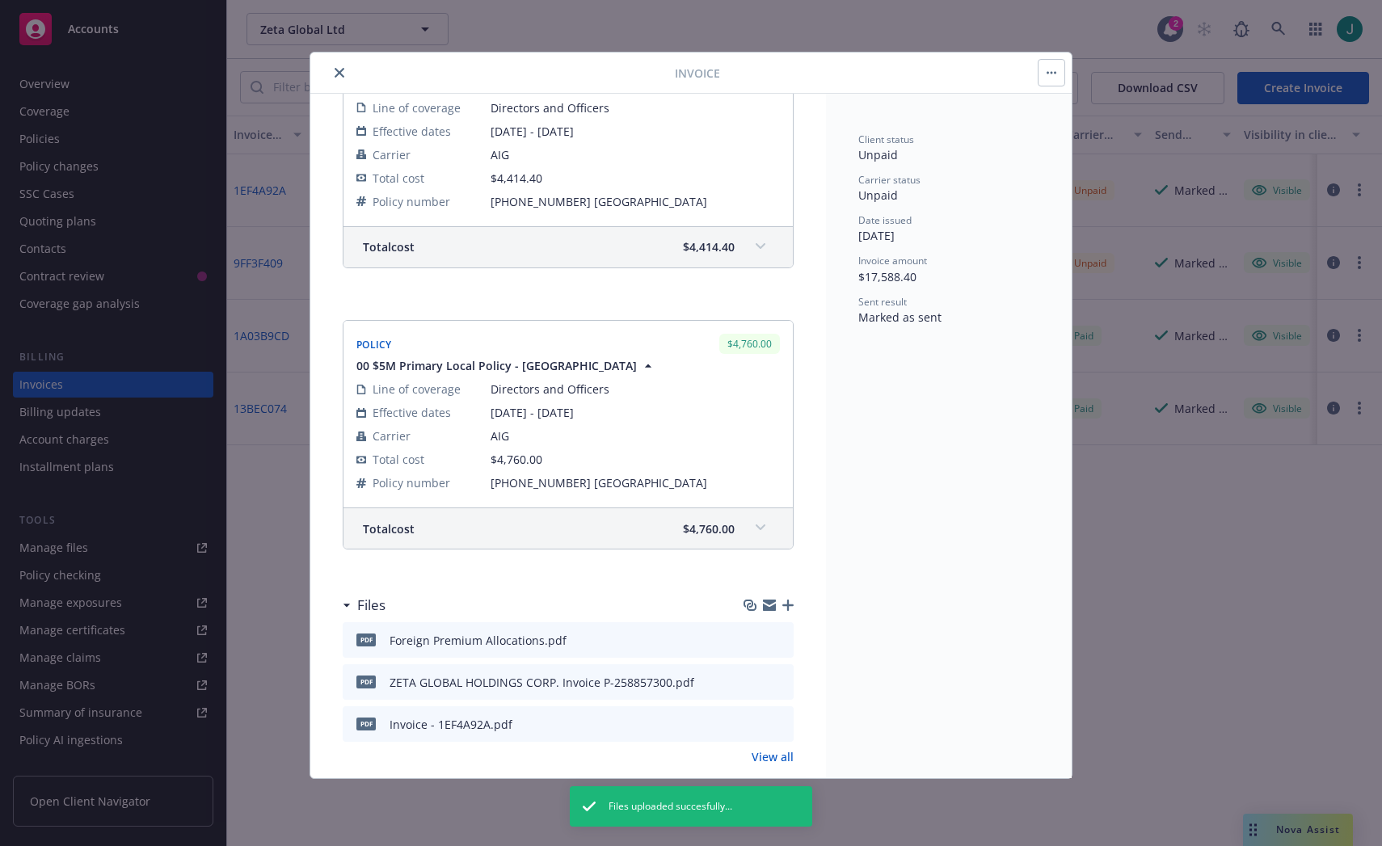
scroll to position [897, 0]
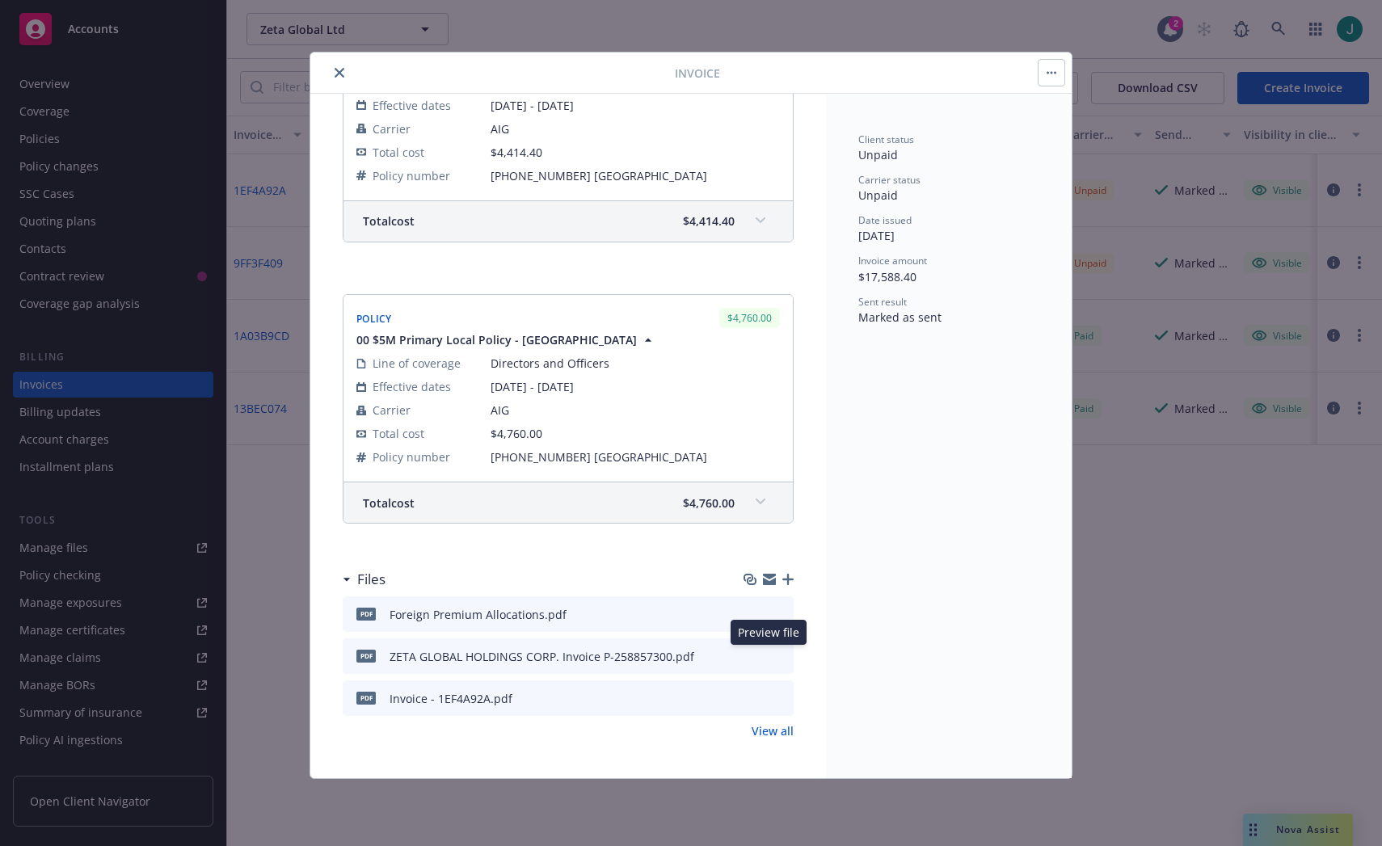
click at [771, 658] on icon "preview file" at bounding box center [778, 655] width 15 height 11
click at [771, 702] on icon "preview file" at bounding box center [778, 697] width 15 height 11
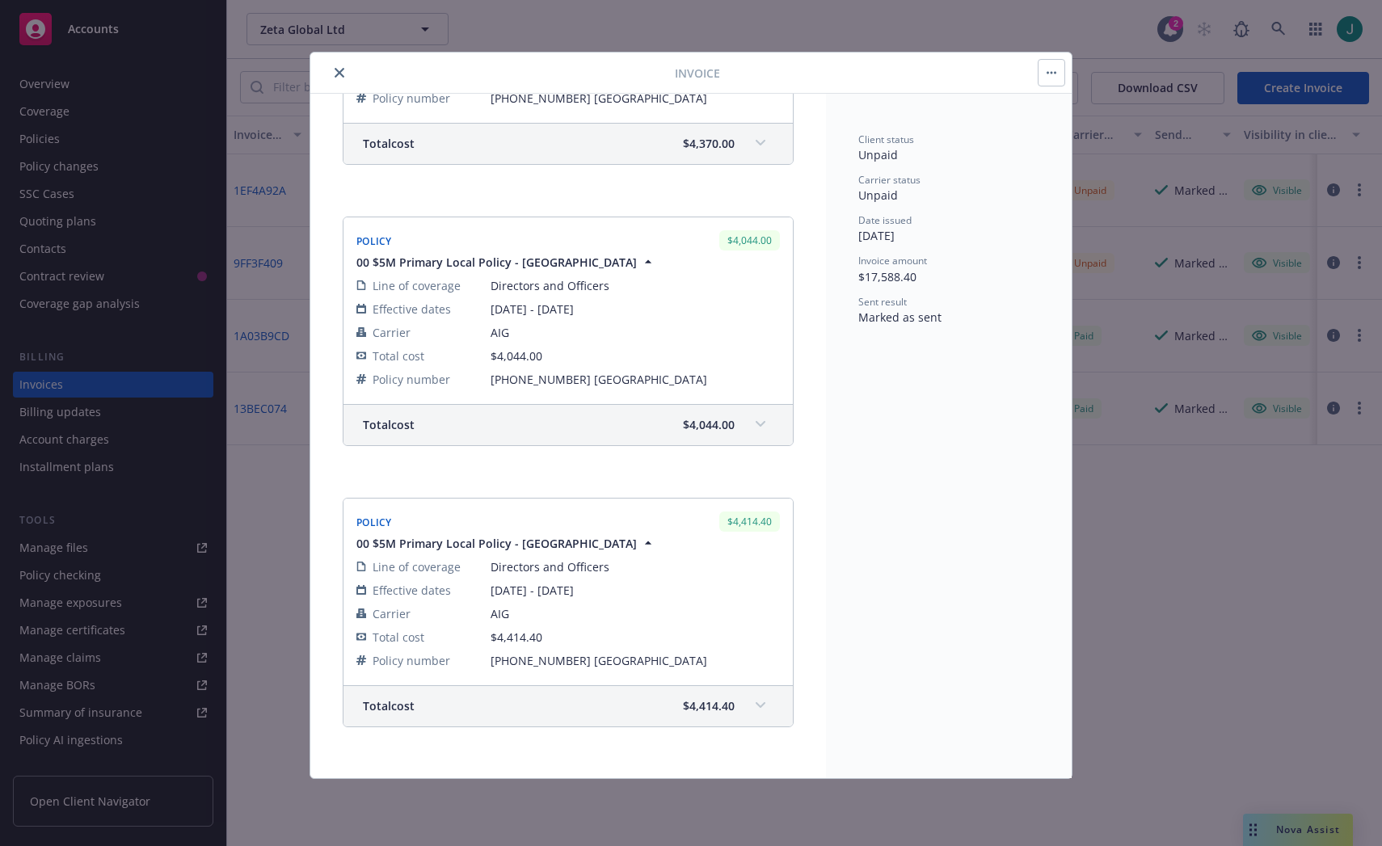
scroll to position [0, 0]
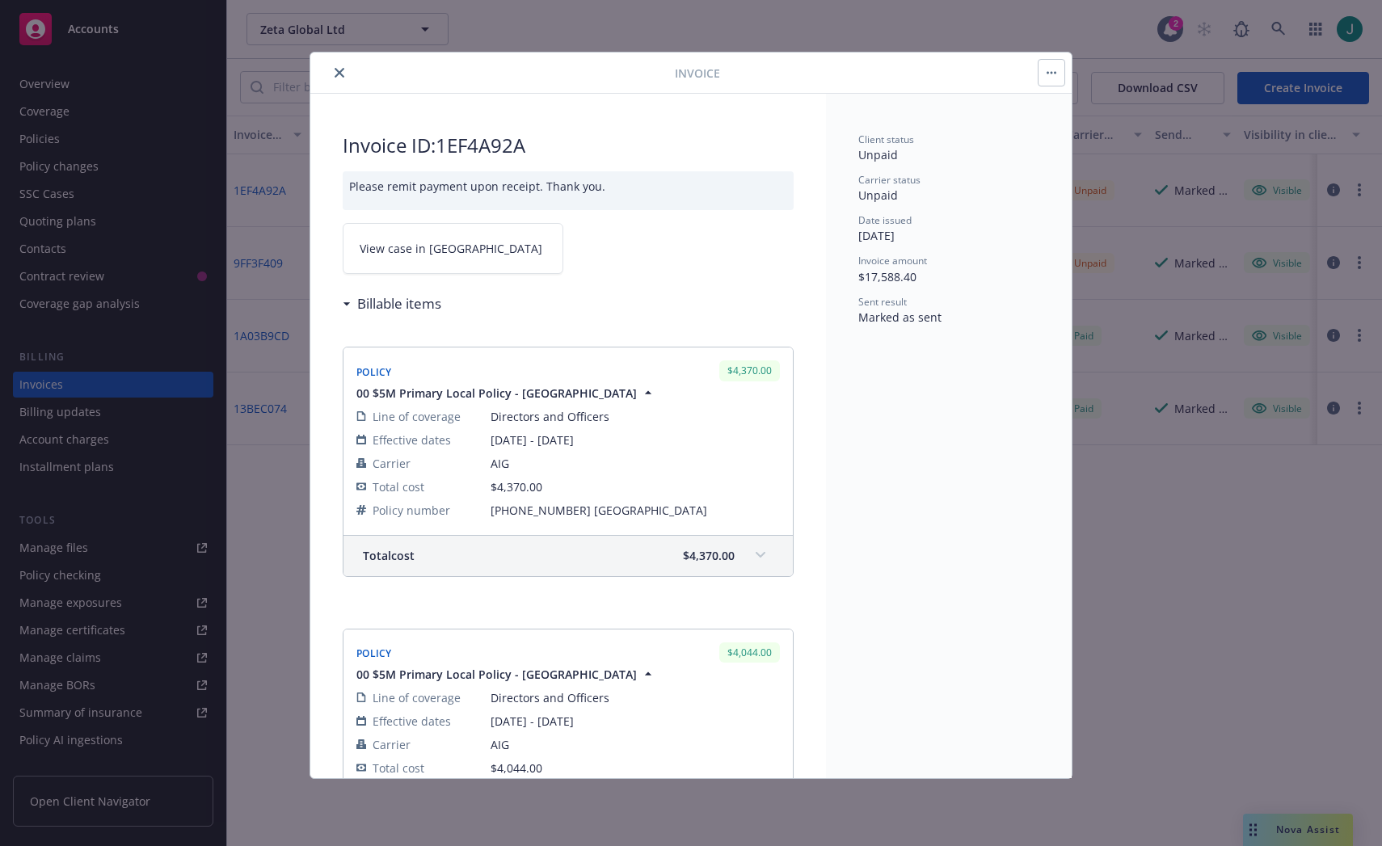
click at [342, 73] on icon "close" at bounding box center [340, 73] width 10 height 10
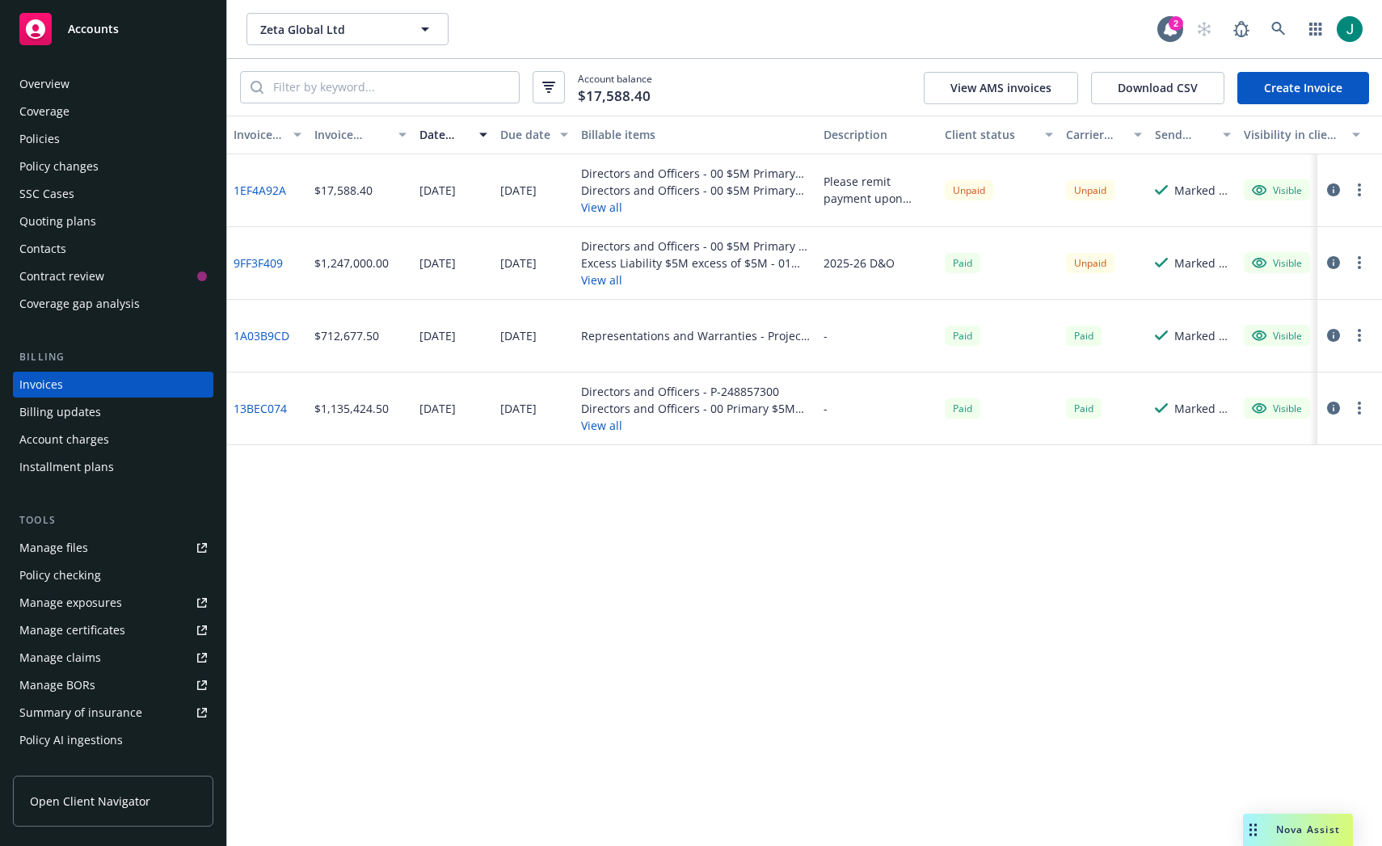
click at [327, 466] on div "Invoice ID Invoice amount Date issued Due date Billable items Description Clien…" at bounding box center [804, 481] width 1155 height 731
click at [44, 133] on div "Policies" at bounding box center [39, 139] width 40 height 26
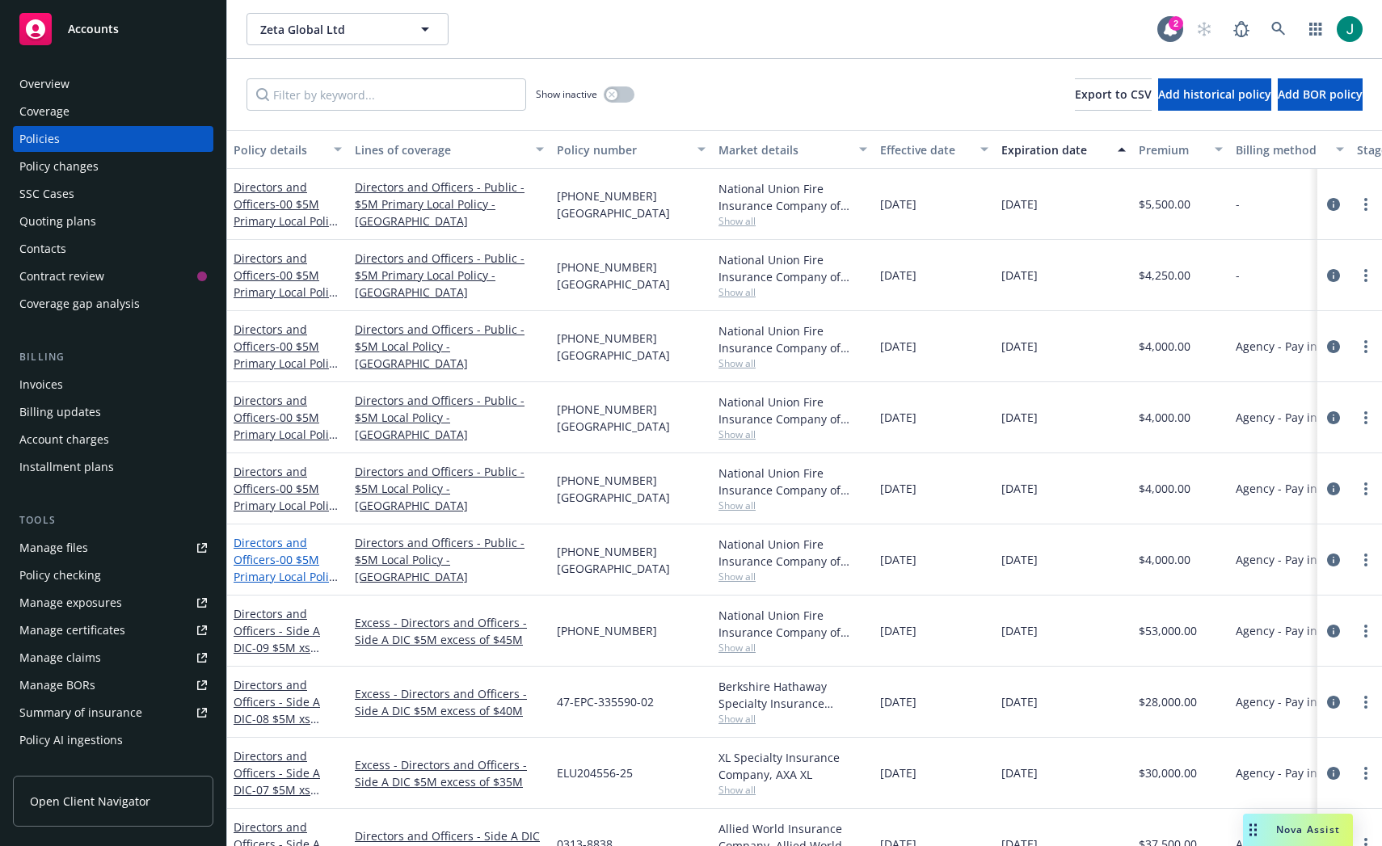
scroll to position [81, 0]
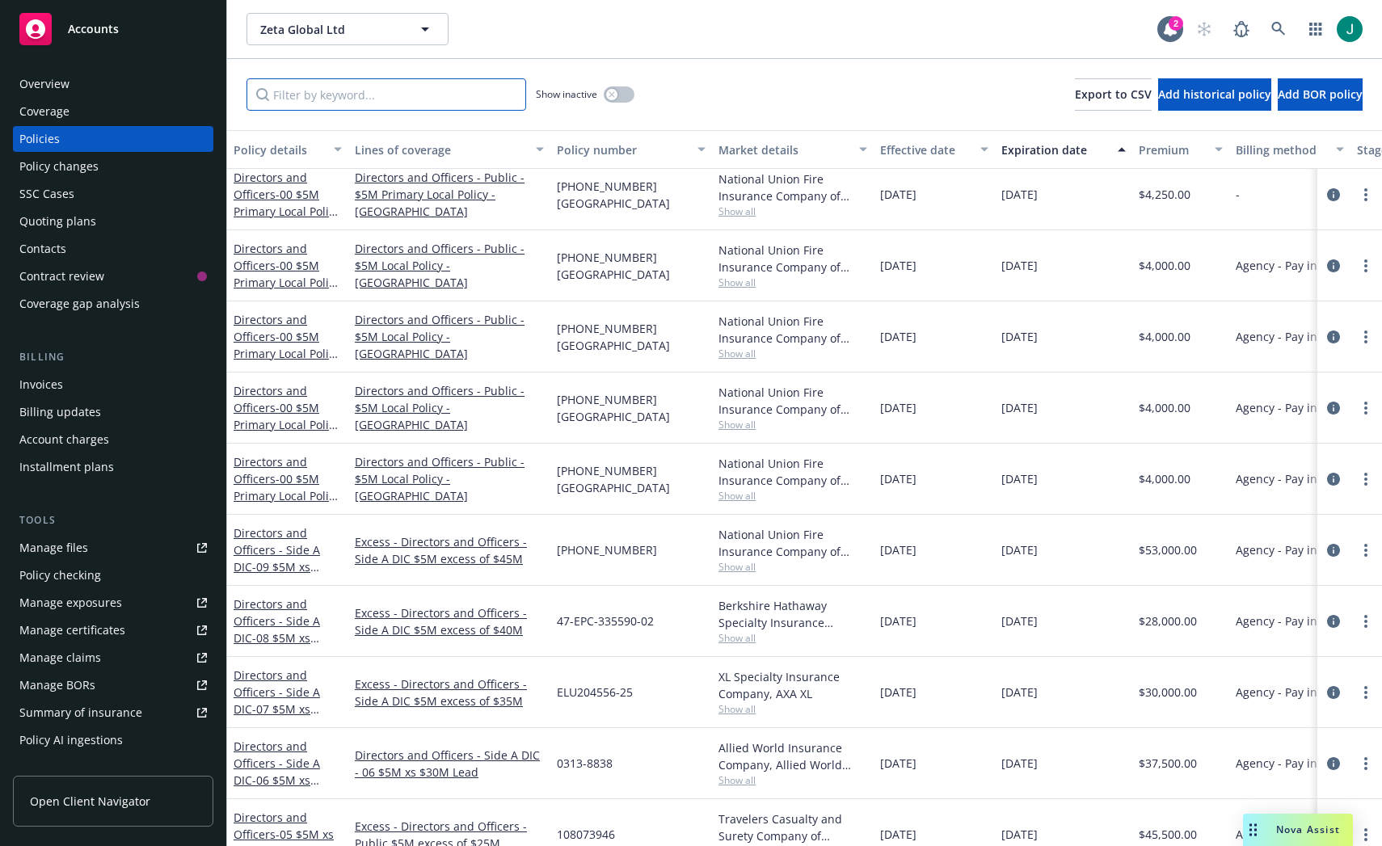
click at [281, 98] on input "Filter by keyword..." at bounding box center [387, 94] width 280 height 32
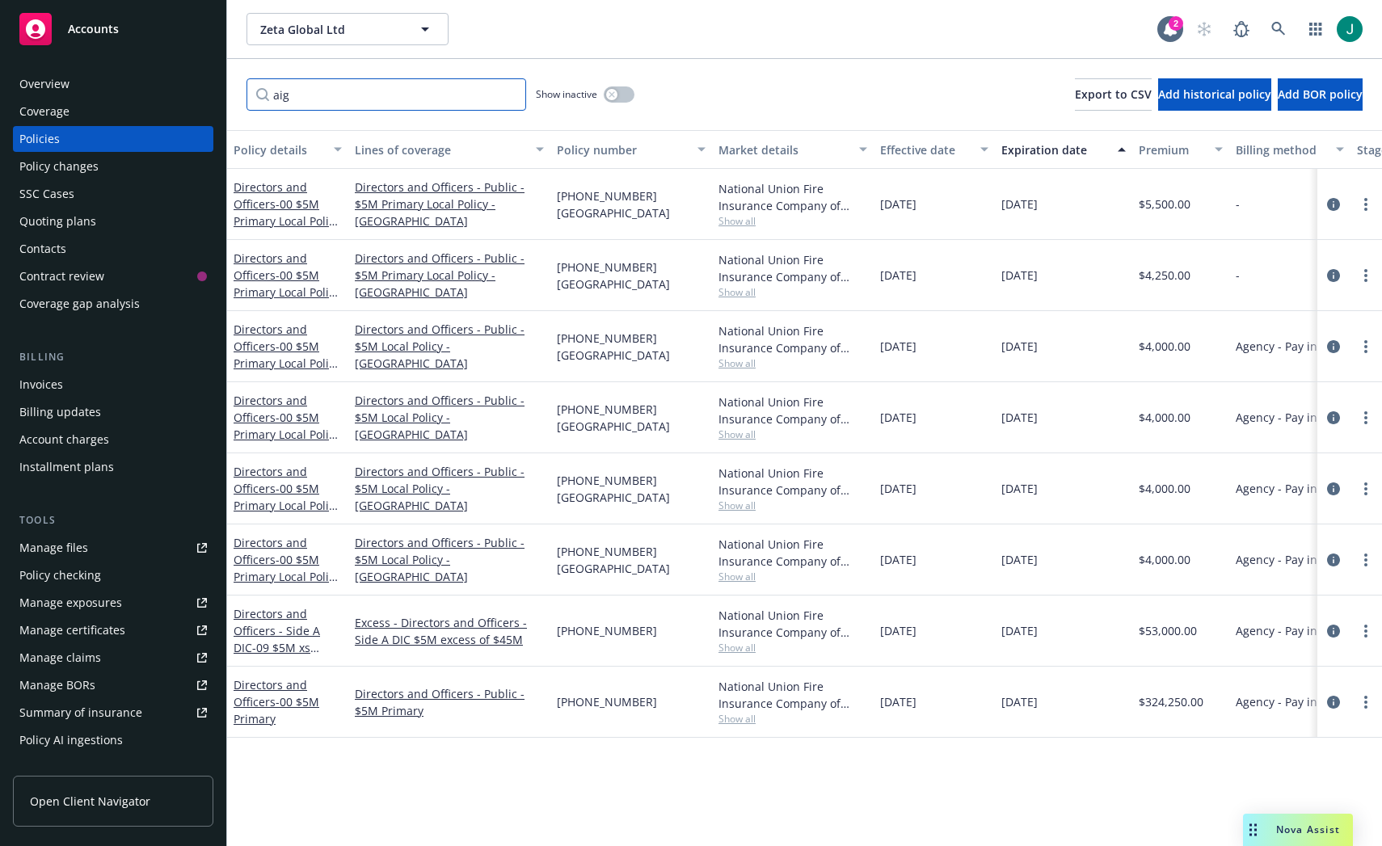
scroll to position [0, 0]
type input "aig"
click at [1332, 702] on icon "circleInformation" at bounding box center [1333, 702] width 13 height 13
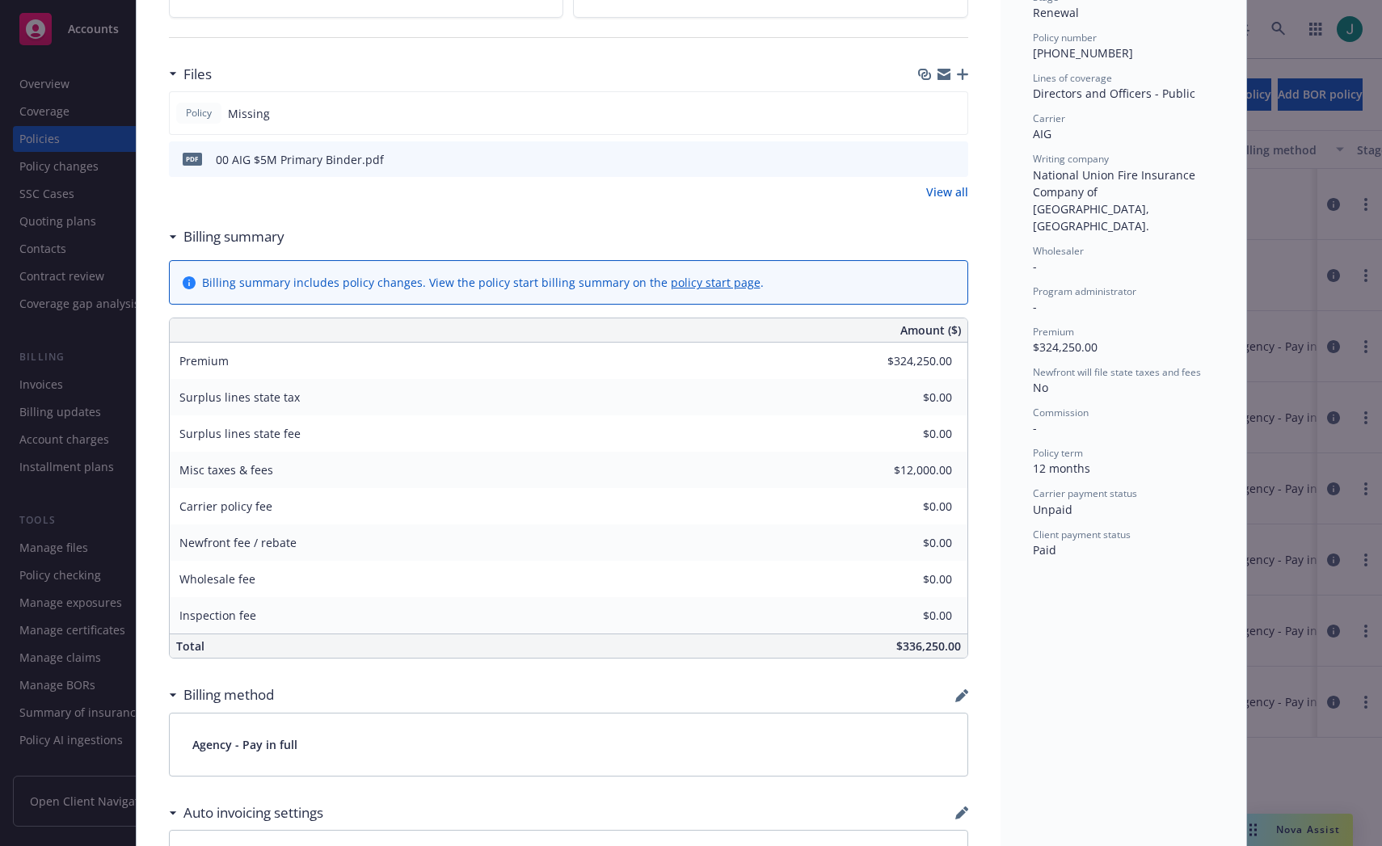
scroll to position [404, 0]
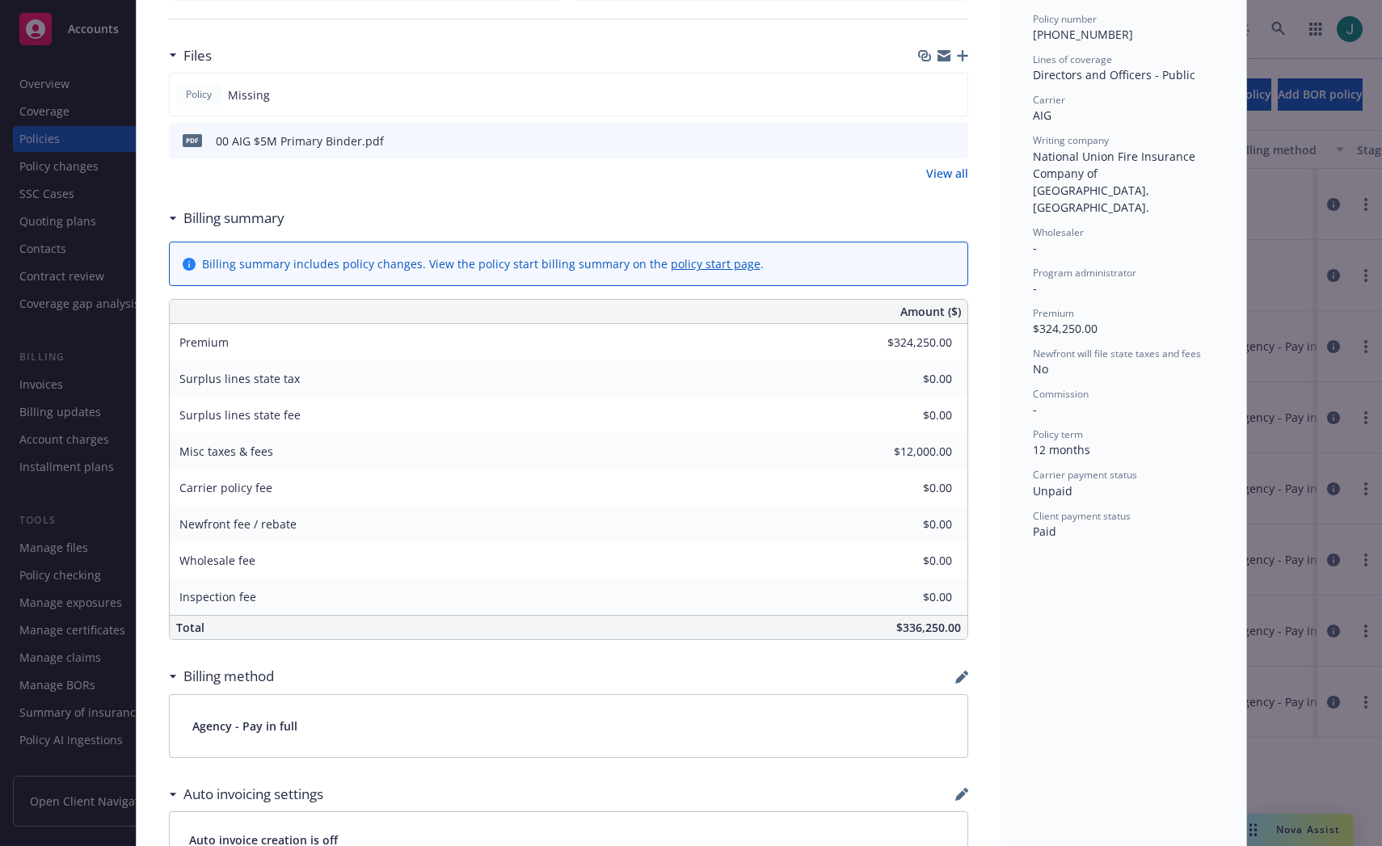
click at [420, 197] on div "Files Policy Missing pdf 00 AIG $5M Primary Binder.pdf View all" at bounding box center [568, 120] width 799 height 162
click at [53, 133] on div "Policy Directors and Officers - 00 $5M Primary Add internal notes here... View …" at bounding box center [691, 423] width 1382 height 846
click at [36, 137] on div "Policy Directors and Officers - 00 $5M Primary Add internal notes here... View …" at bounding box center [691, 423] width 1382 height 846
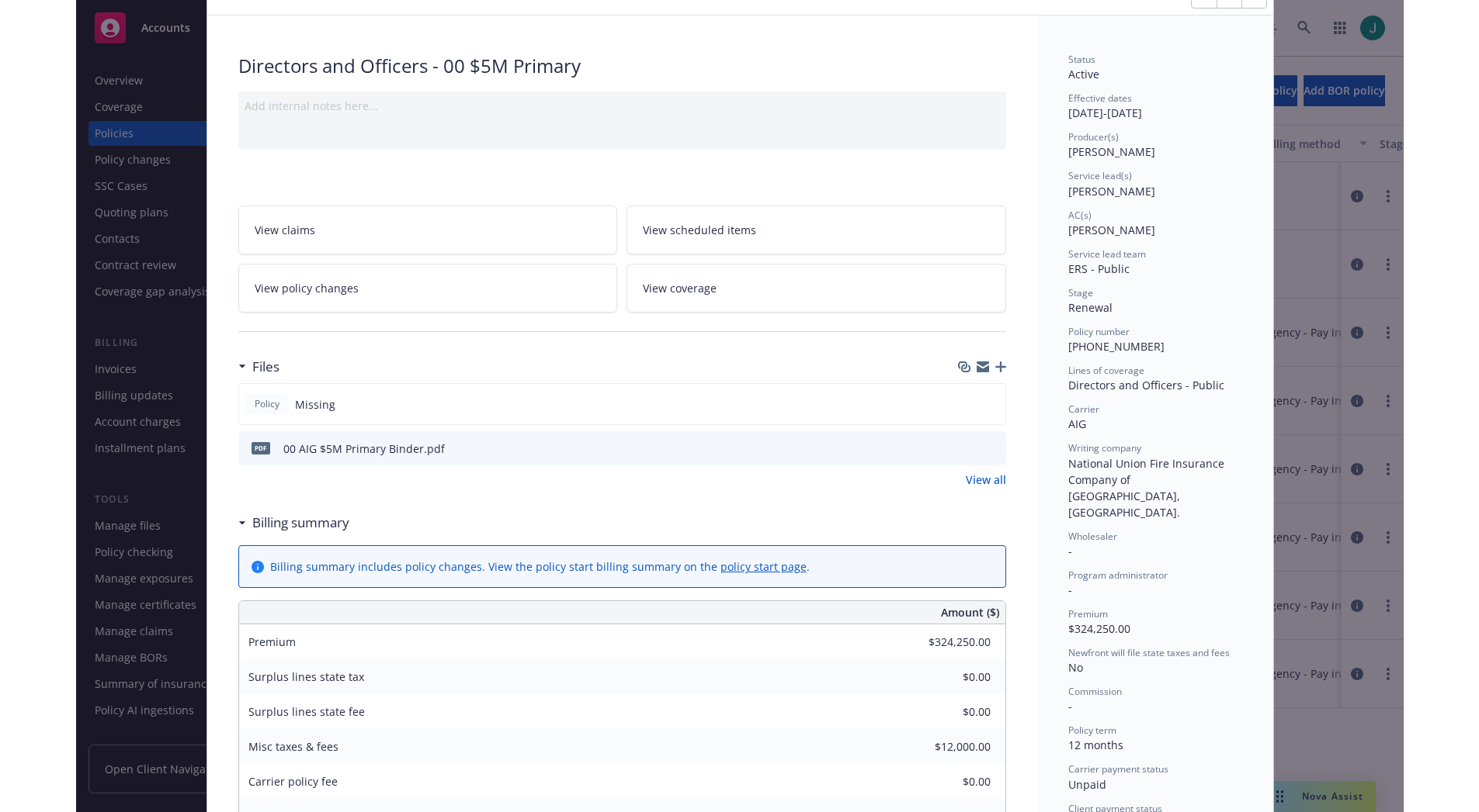
scroll to position [0, 0]
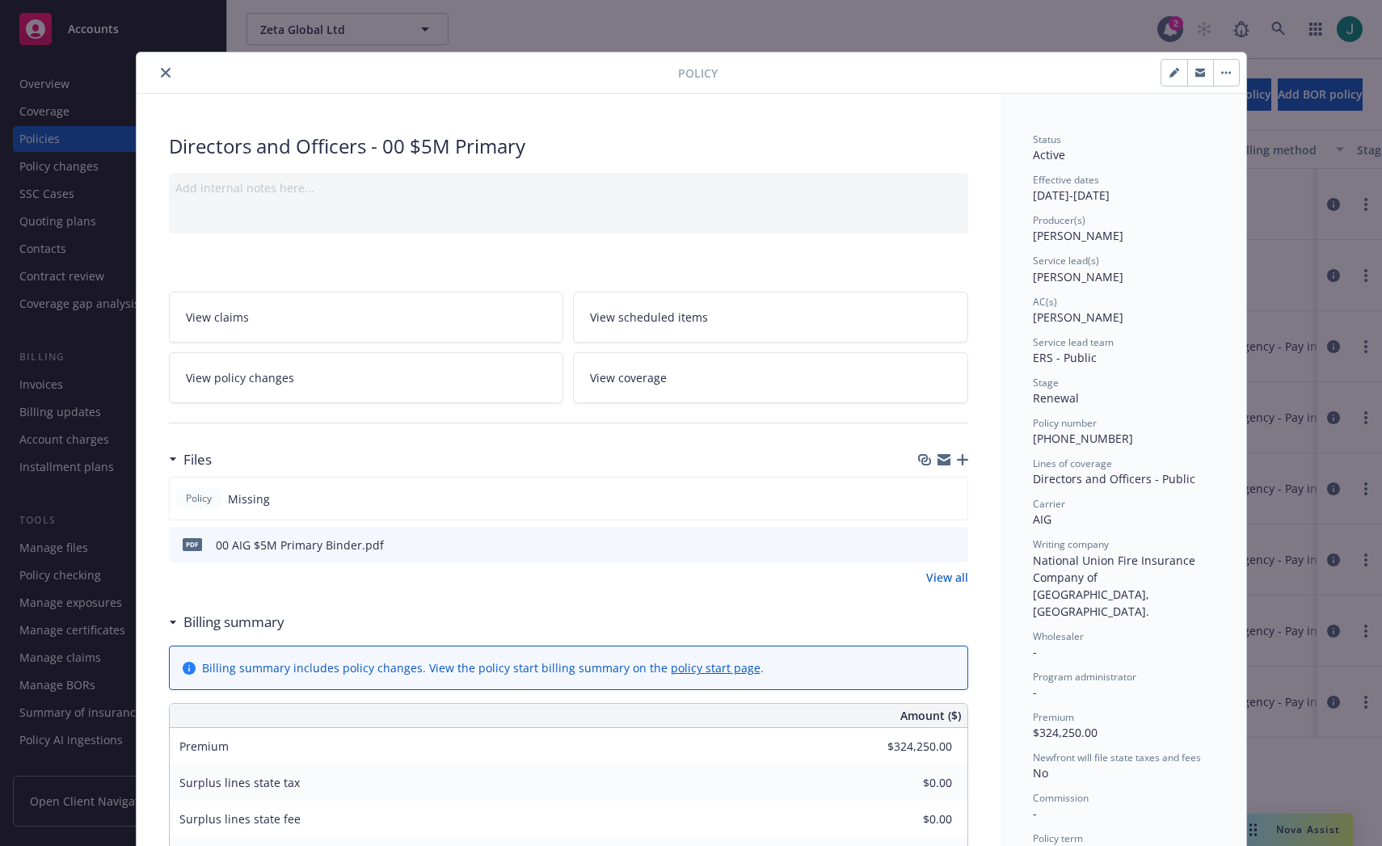
click at [161, 68] on icon "close" at bounding box center [166, 73] width 10 height 10
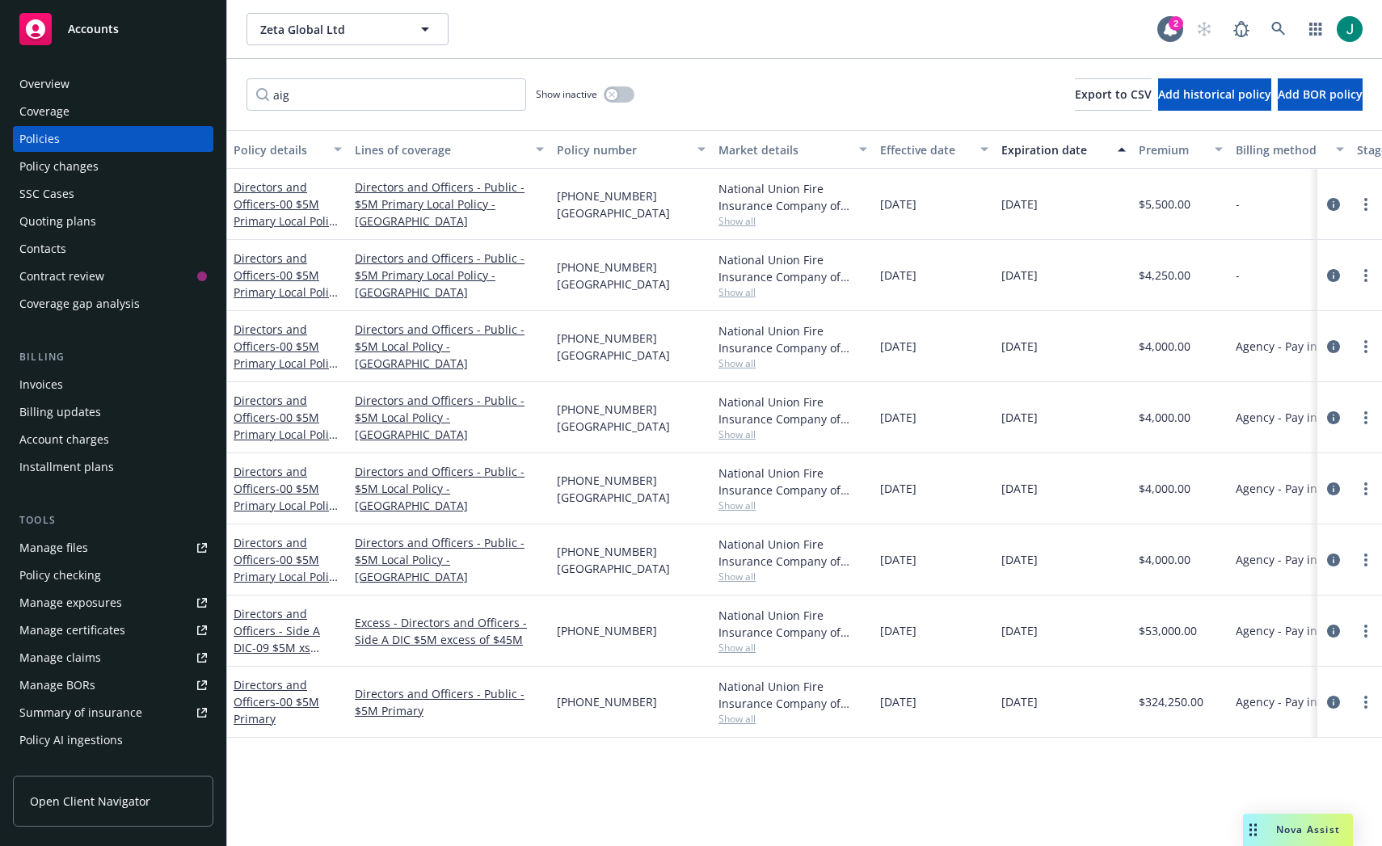
click at [52, 383] on div "Invoices" at bounding box center [41, 385] width 44 height 26
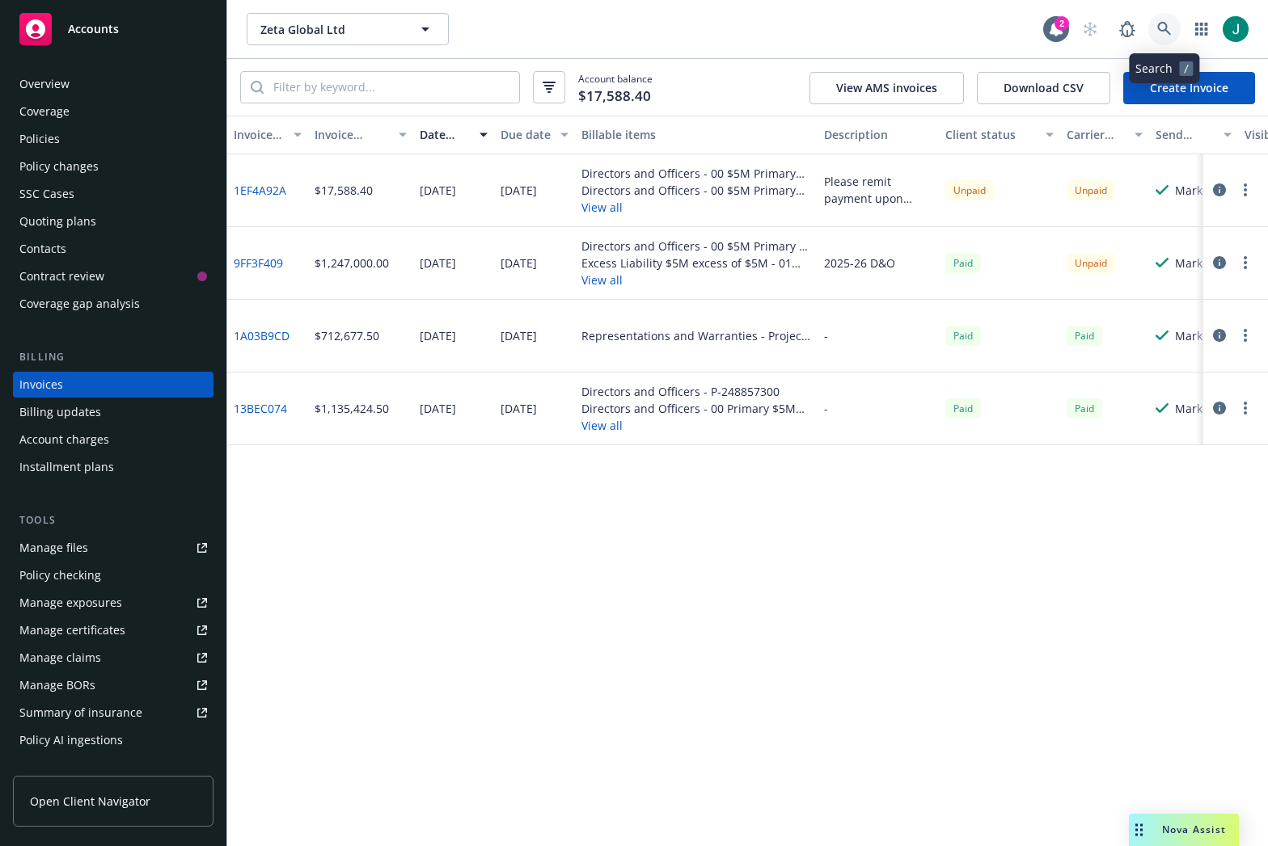
click at [1170, 25] on icon at bounding box center [1164, 29] width 15 height 15
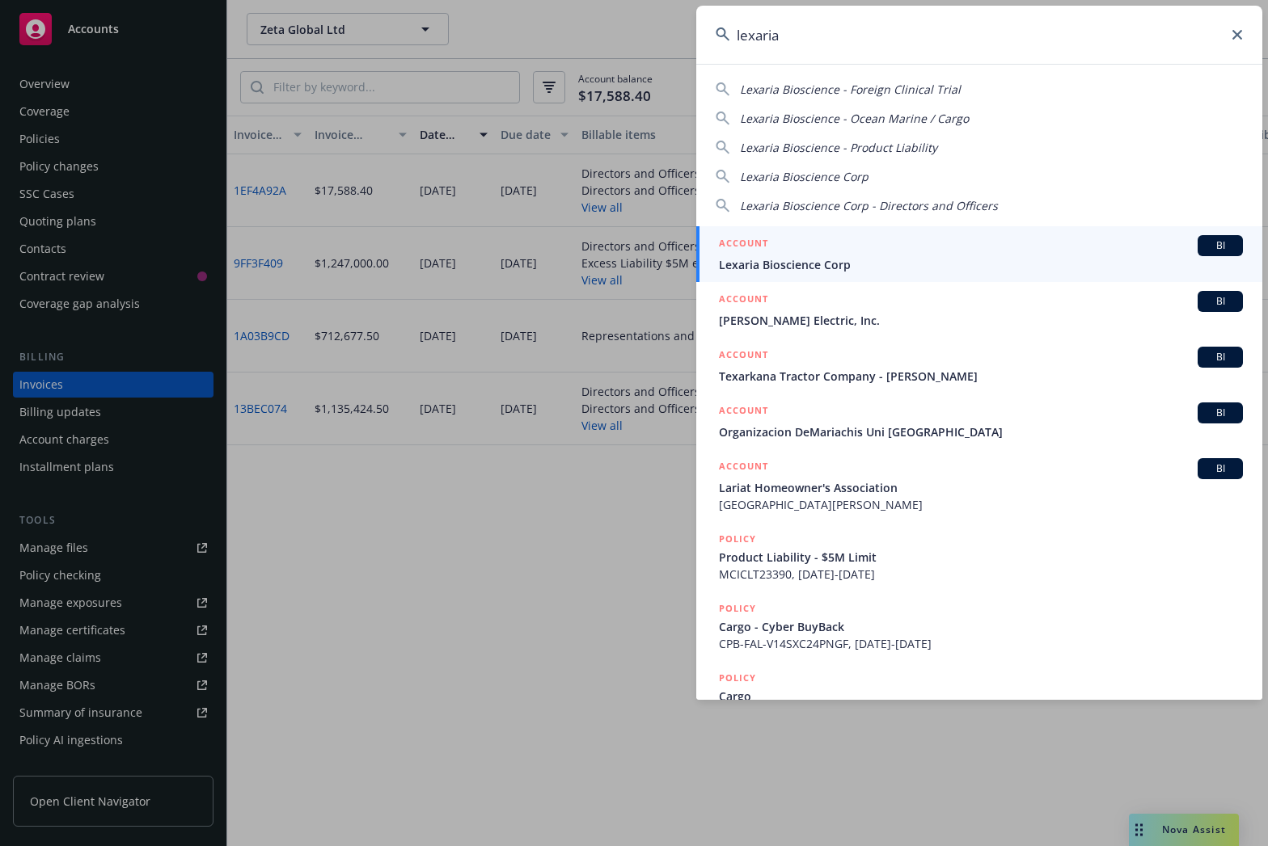
type input "lexaria"
click at [789, 247] on div "ACCOUNT BI" at bounding box center [981, 245] width 524 height 21
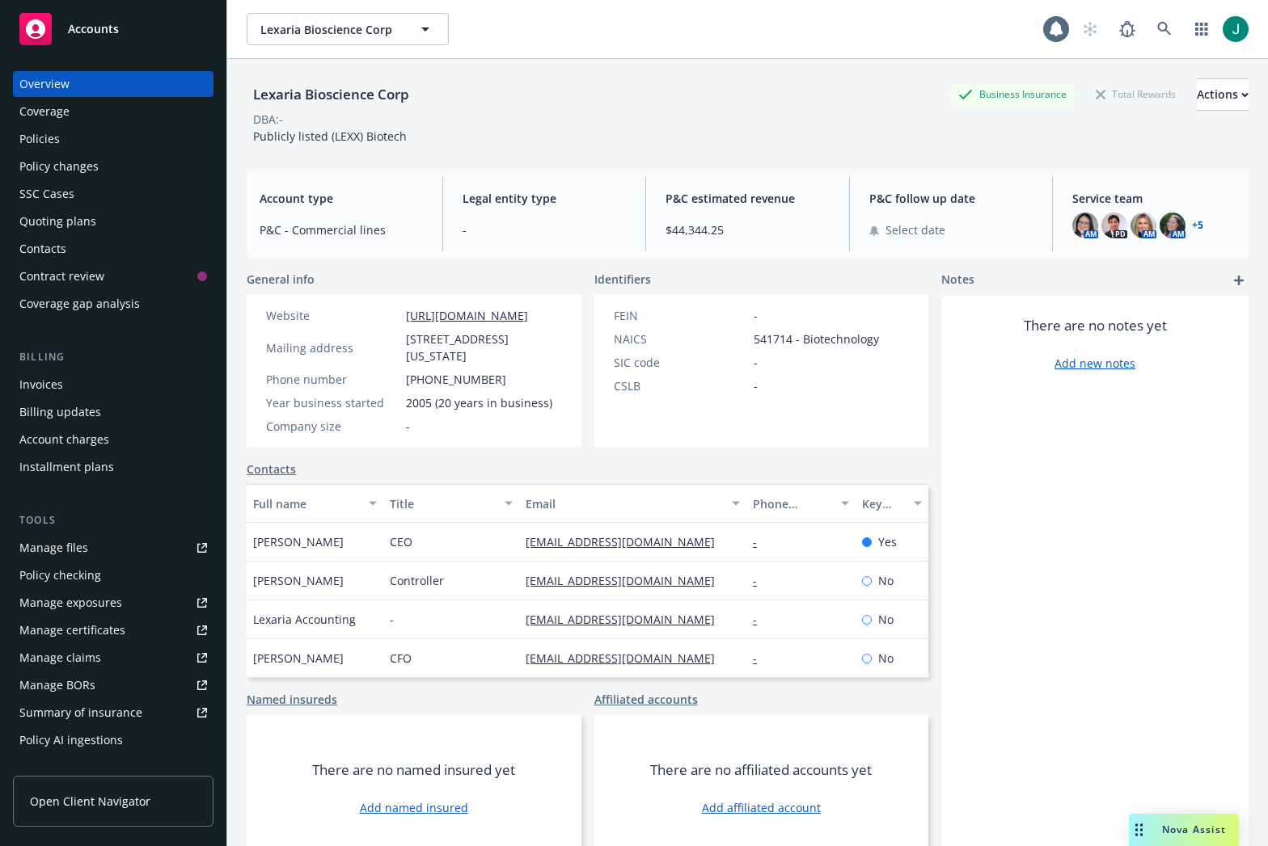
click at [27, 139] on div "Policies" at bounding box center [39, 139] width 40 height 26
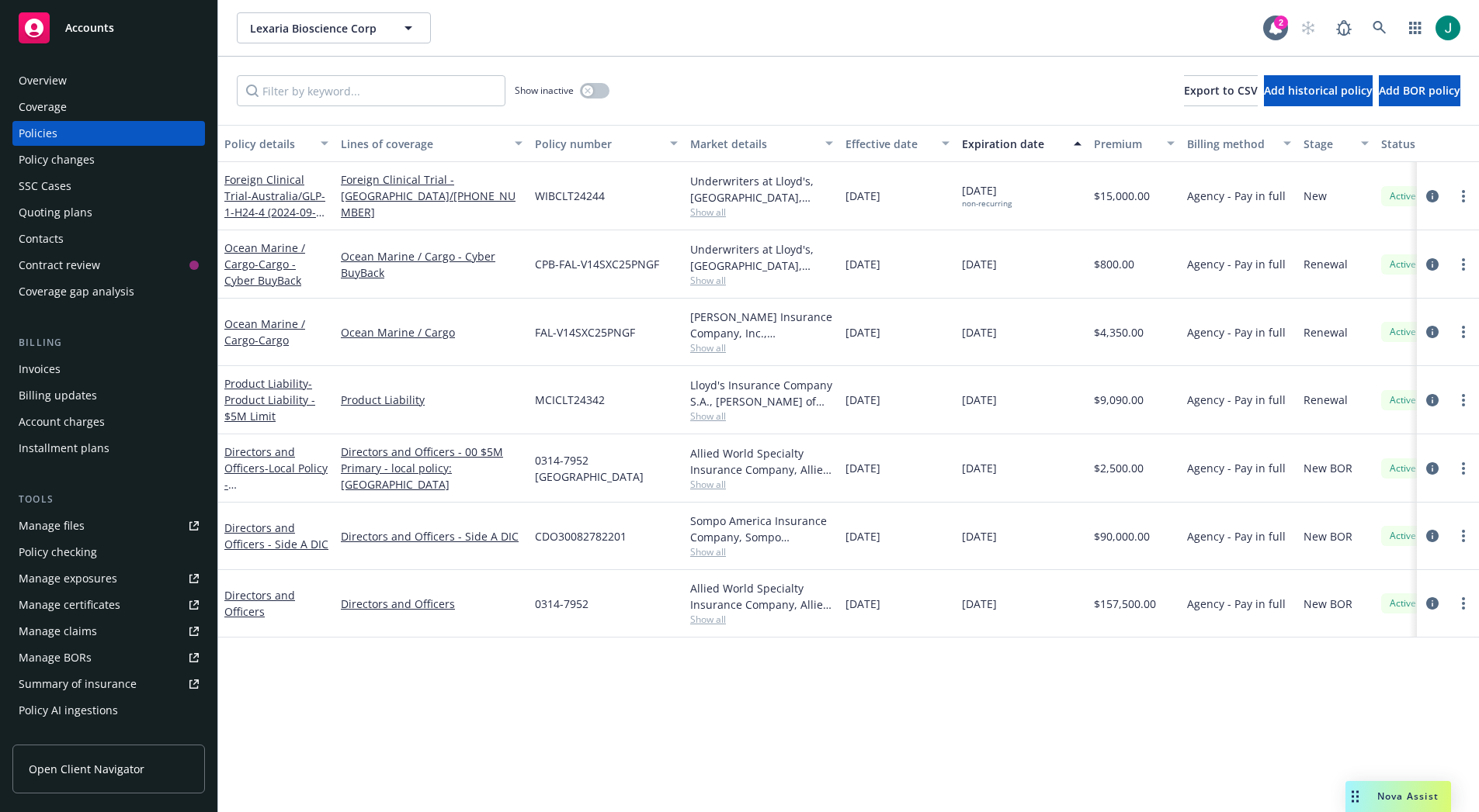
click at [716, 421] on span "Show all" at bounding box center [762, 417] width 143 height 13
click at [754, 358] on div "[PERSON_NAME] Insurance Company, Inc., [PERSON_NAME] Group, [PERSON_NAME] Cargo…" at bounding box center [762, 332] width 156 height 67
click at [705, 278] on span "Show all" at bounding box center [762, 280] width 143 height 13
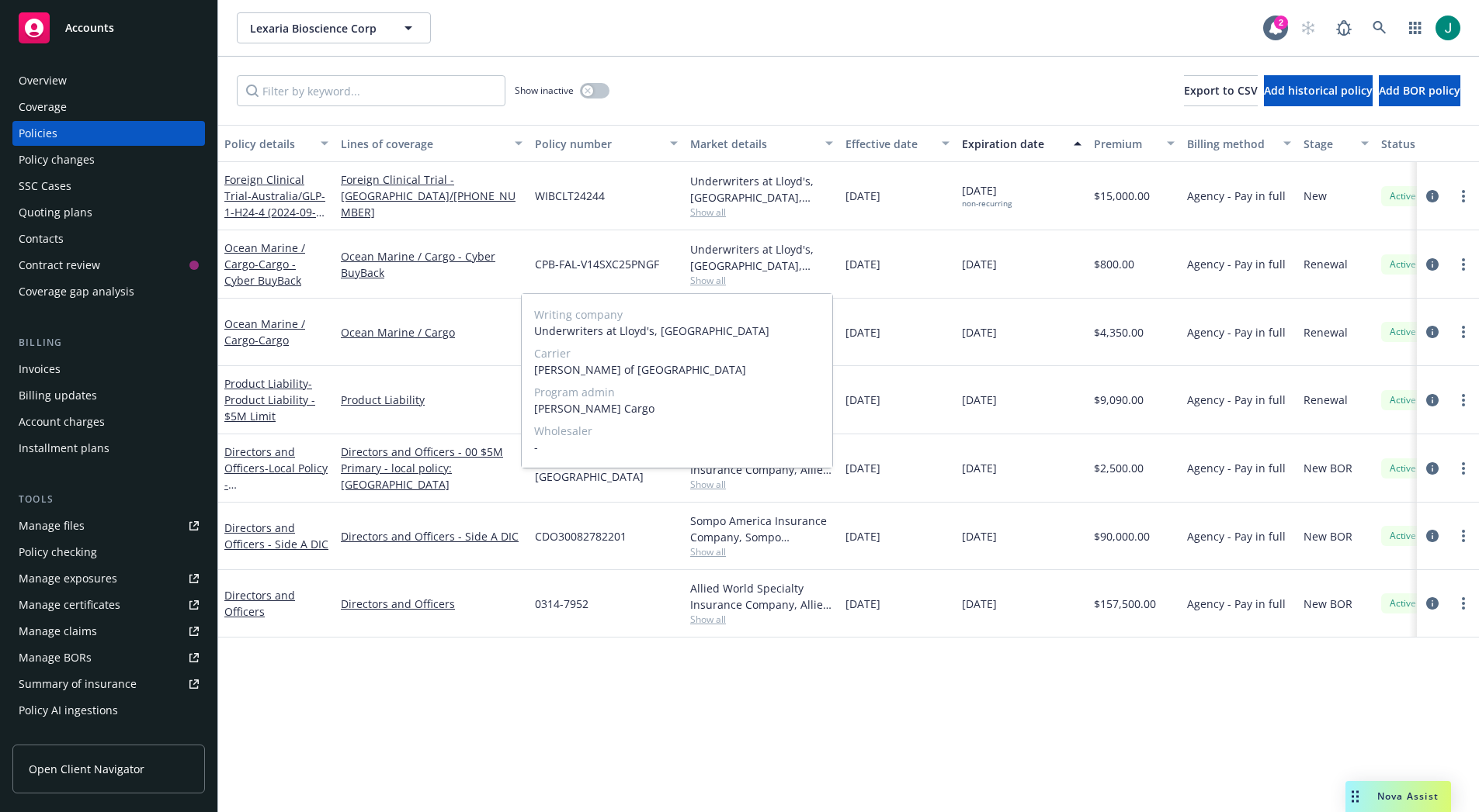
click at [705, 278] on span "Show all" at bounding box center [762, 280] width 143 height 13
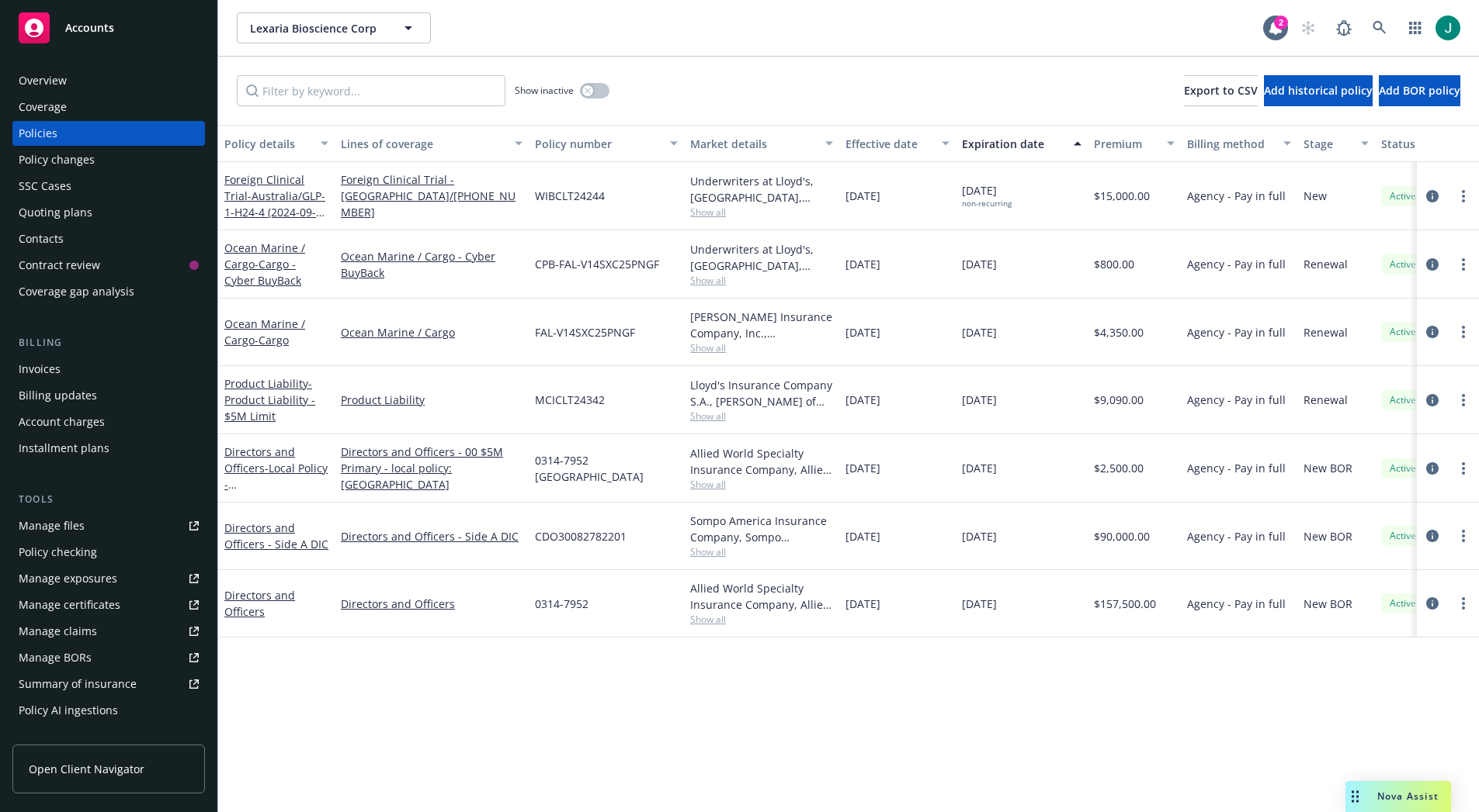
click at [723, 691] on div "Policy details Lines of coverage Policy number Market details Effective date Ex…" at bounding box center [848, 468] width 1261 height 687
click at [1327, 603] on icon "circleInformation" at bounding box center [1432, 603] width 12 height 12
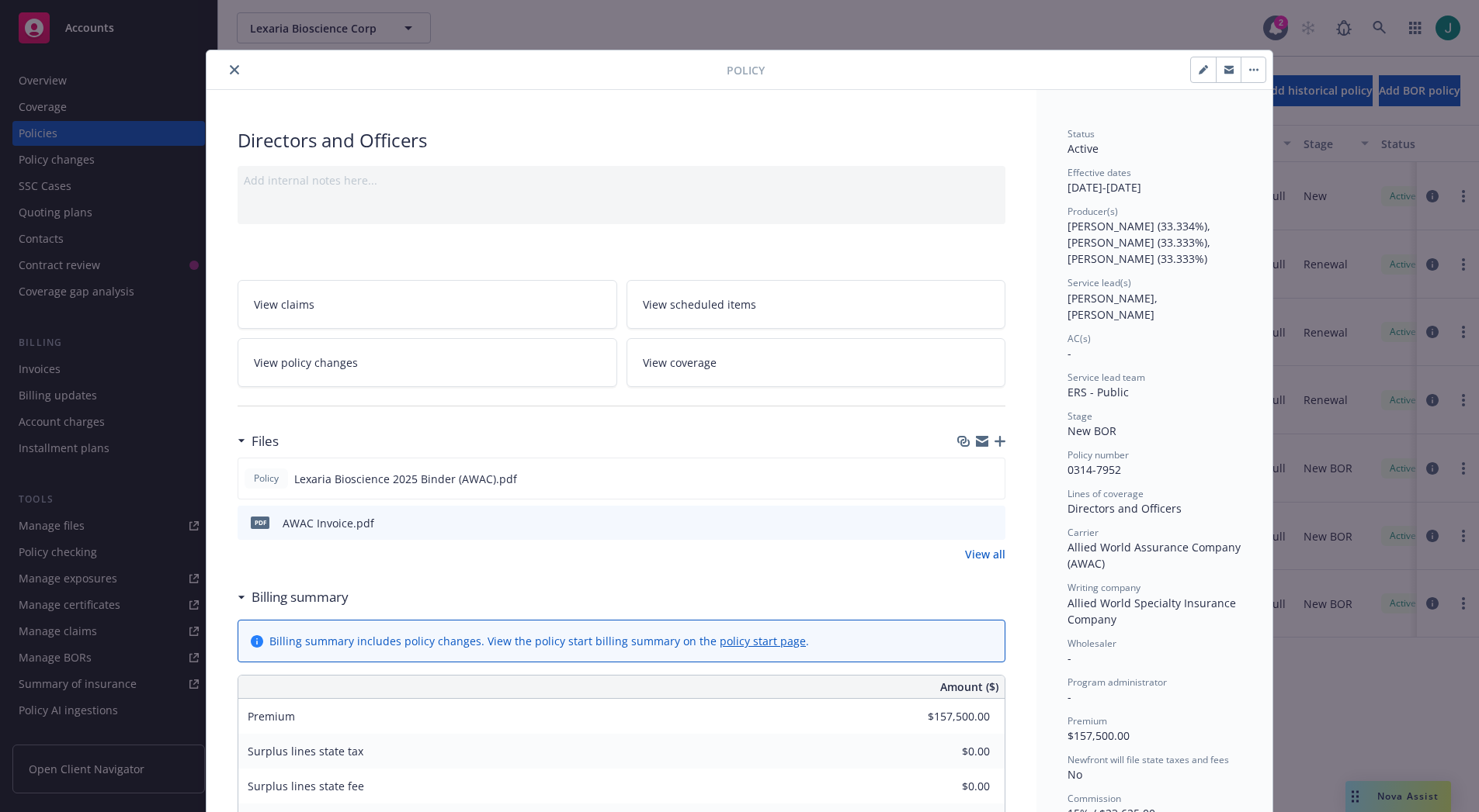
click at [987, 525] on icon "preview file" at bounding box center [990, 521] width 14 height 11
click at [230, 71] on icon "close" at bounding box center [234, 70] width 10 height 10
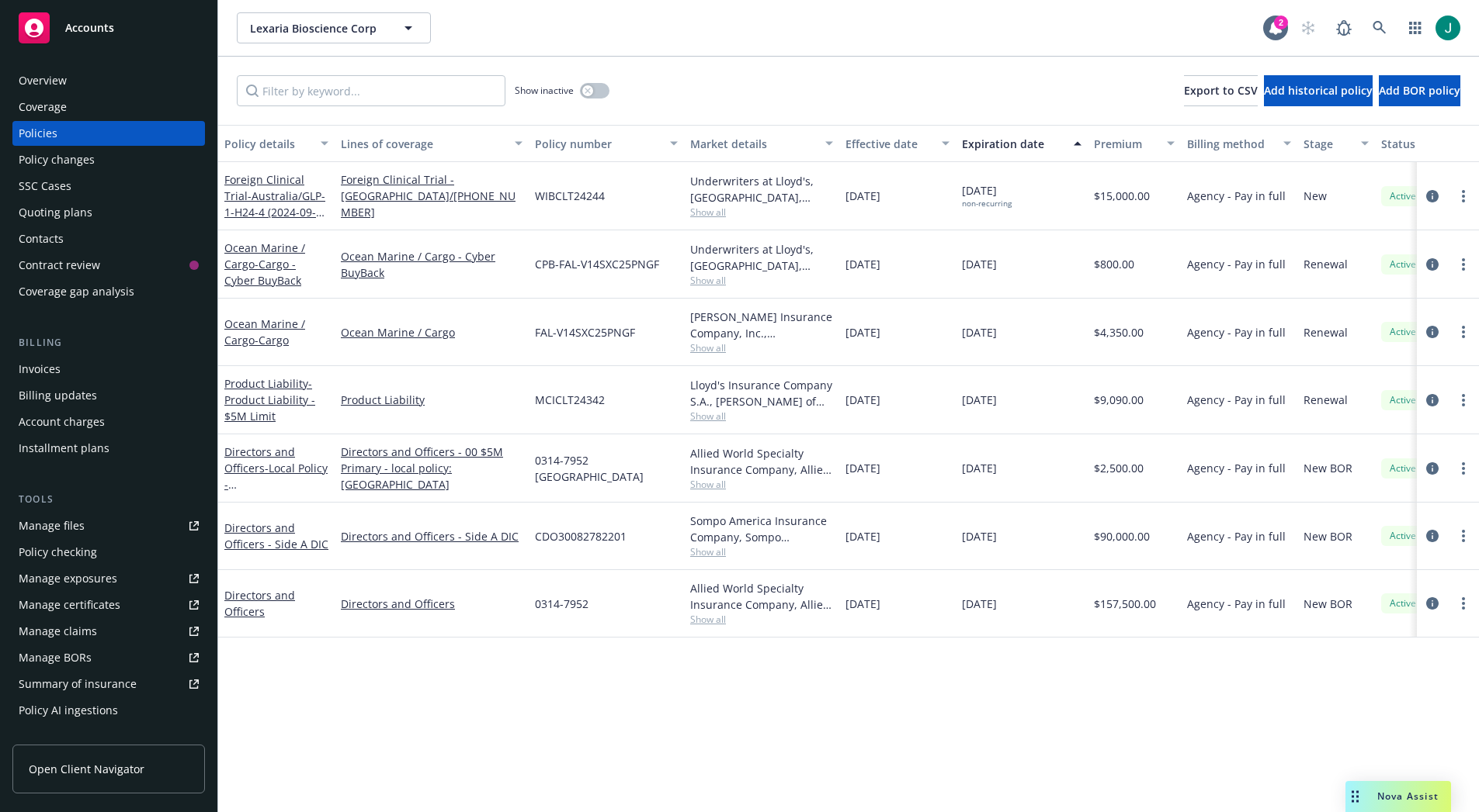
click at [1052, 686] on div "Policy details Lines of coverage Policy number Market details Effective date Ex…" at bounding box center [848, 468] width 1261 height 687
click at [1327, 535] on icon "circleInformation" at bounding box center [1432, 536] width 12 height 12
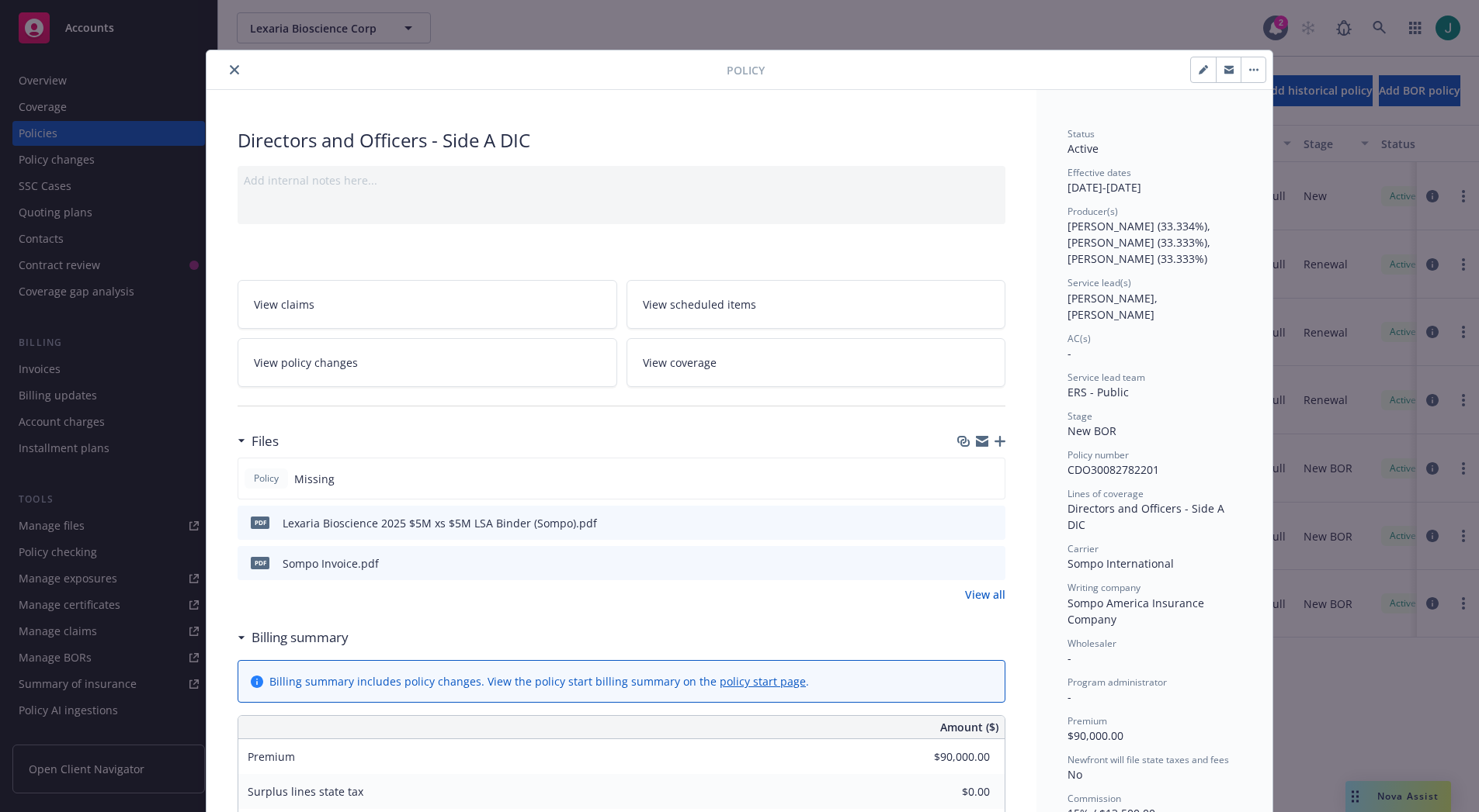
click at [988, 561] on icon "preview file" at bounding box center [990, 561] width 14 height 11
click at [232, 66] on button "close" at bounding box center [233, 69] width 18 height 18
